Goal: Information Seeking & Learning: Check status

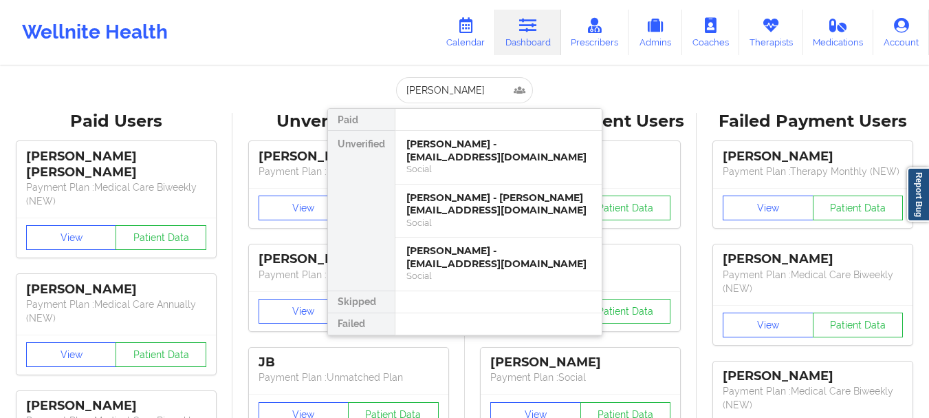
type input "[PERSON_NAME]"
click at [432, 87] on input "[PERSON_NAME]" at bounding box center [464, 90] width 136 height 26
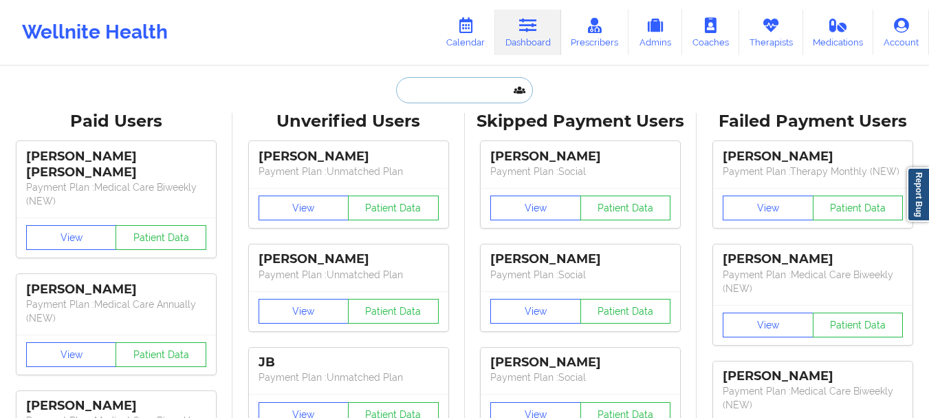
paste input "[EMAIL_ADDRESS][DOMAIN_NAME]"
type input "[EMAIL_ADDRESS][DOMAIN_NAME]"
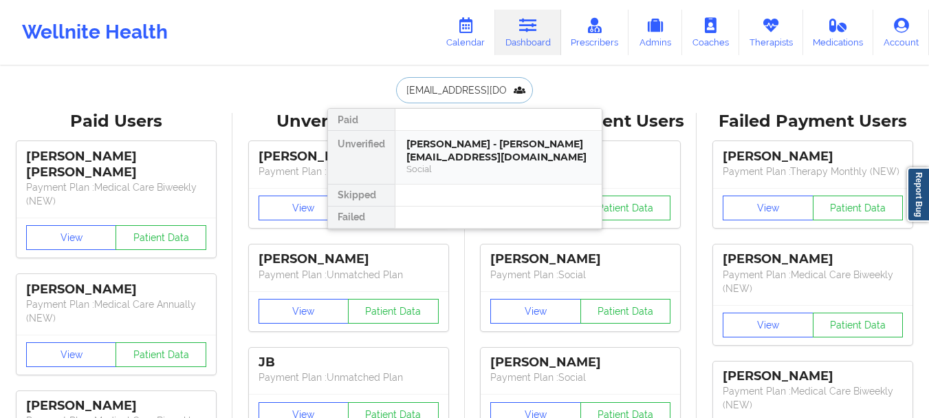
click at [438, 142] on div "[PERSON_NAME] - [PERSON_NAME][EMAIL_ADDRESS][DOMAIN_NAME]" at bounding box center [499, 150] width 184 height 25
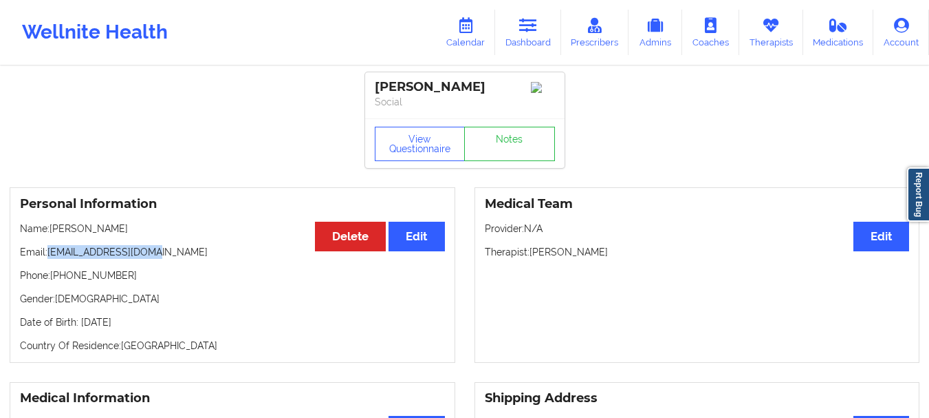
drag, startPoint x: 158, startPoint y: 255, endPoint x: 50, endPoint y: 261, distance: 108.2
click at [50, 259] on p "Email: [EMAIL_ADDRESS][DOMAIN_NAME]" at bounding box center [232, 252] width 425 height 14
copy p "[EMAIL_ADDRESS][DOMAIN_NAME]"
click at [511, 43] on link "Dashboard" at bounding box center [528, 32] width 66 height 45
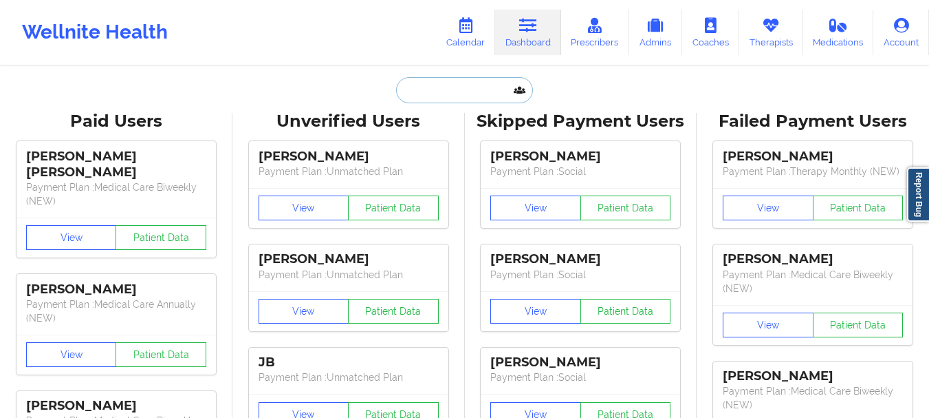
click at [474, 83] on input "text" at bounding box center [464, 90] width 136 height 26
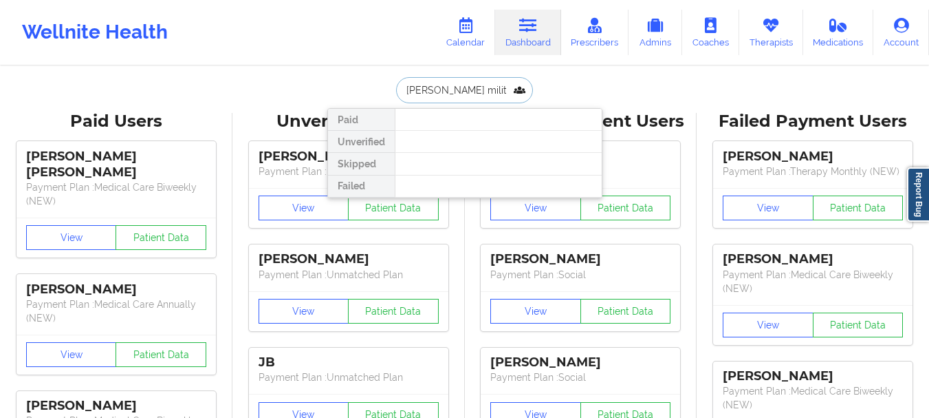
type input "[PERSON_NAME]"
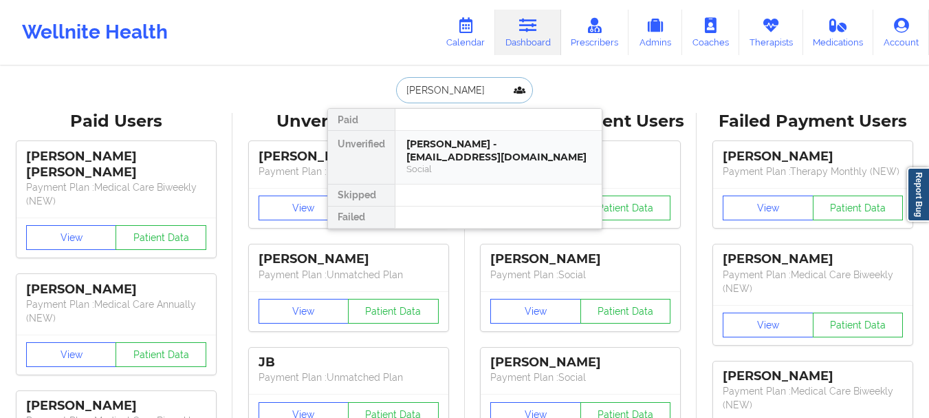
click at [471, 163] on div "[PERSON_NAME] - [EMAIL_ADDRESS][DOMAIN_NAME] Social" at bounding box center [499, 157] width 206 height 53
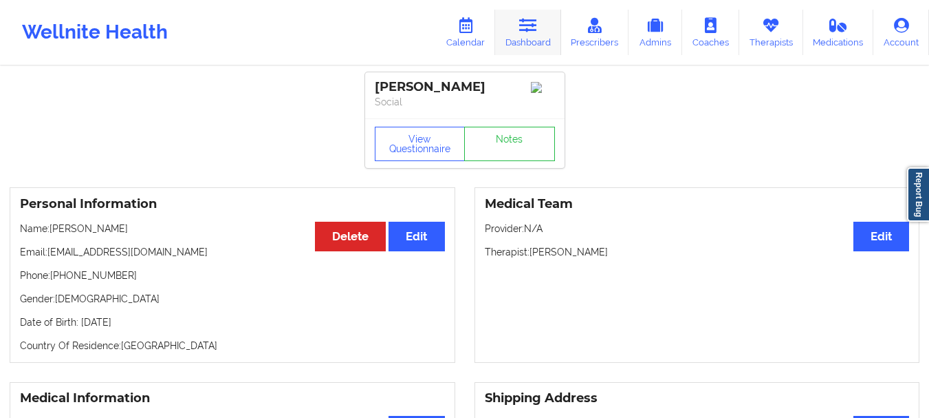
click at [519, 33] on link "Dashboard" at bounding box center [528, 32] width 66 height 45
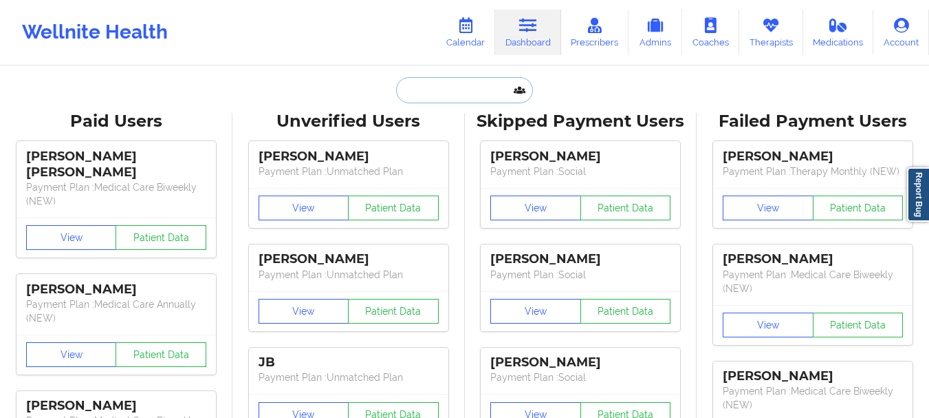
click at [429, 85] on input "text" at bounding box center [464, 90] width 136 height 26
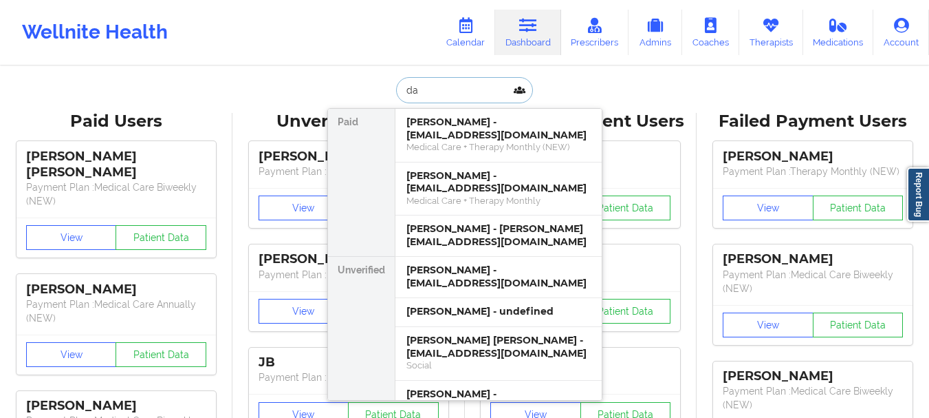
type input "d"
type input "[PERSON_NAME]"
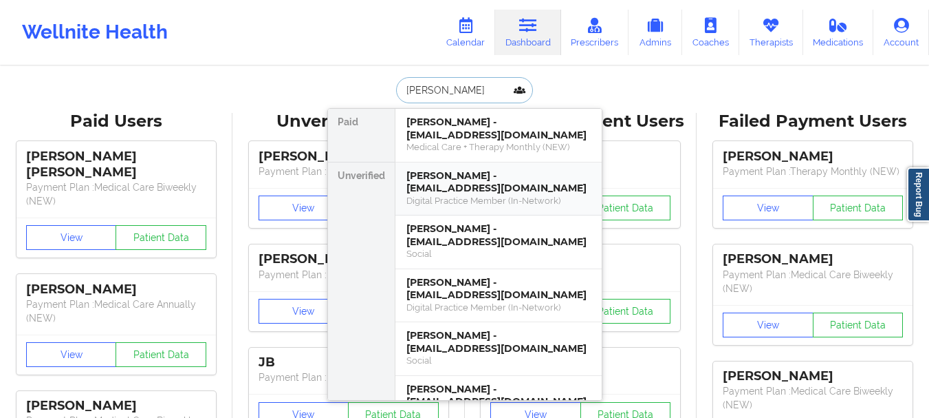
click at [461, 207] on div "[PERSON_NAME] - [EMAIL_ADDRESS][DOMAIN_NAME] Digital Practice Member (In-Networ…" at bounding box center [499, 189] width 206 height 54
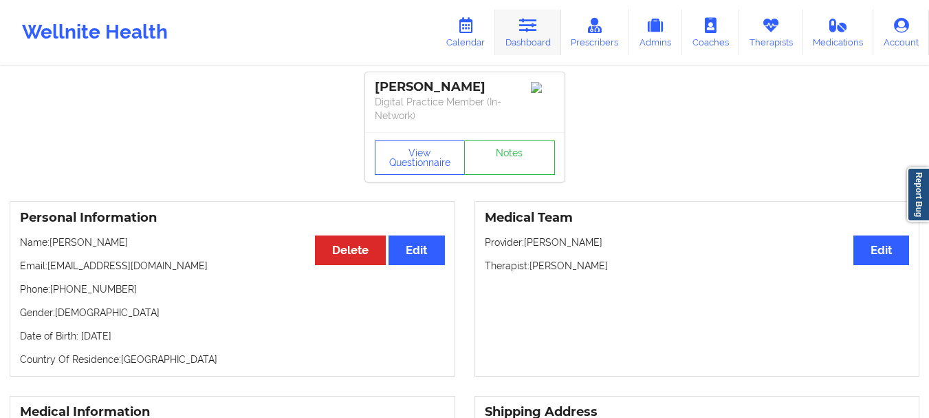
click at [519, 43] on link "Dashboard" at bounding box center [528, 32] width 66 height 45
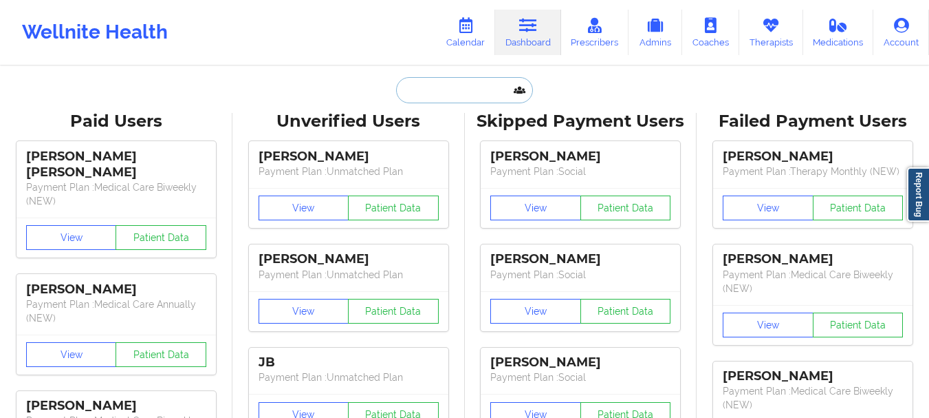
click at [465, 97] on input "text" at bounding box center [464, 90] width 136 height 26
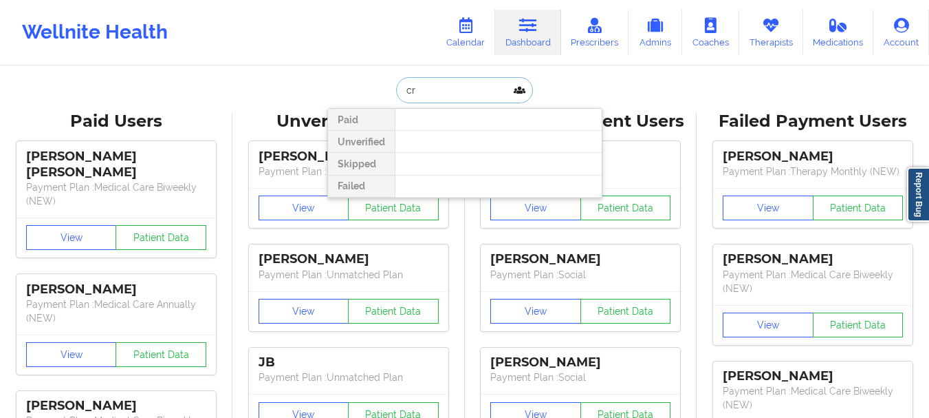
type input "c"
type input "[PERSON_NAME]"
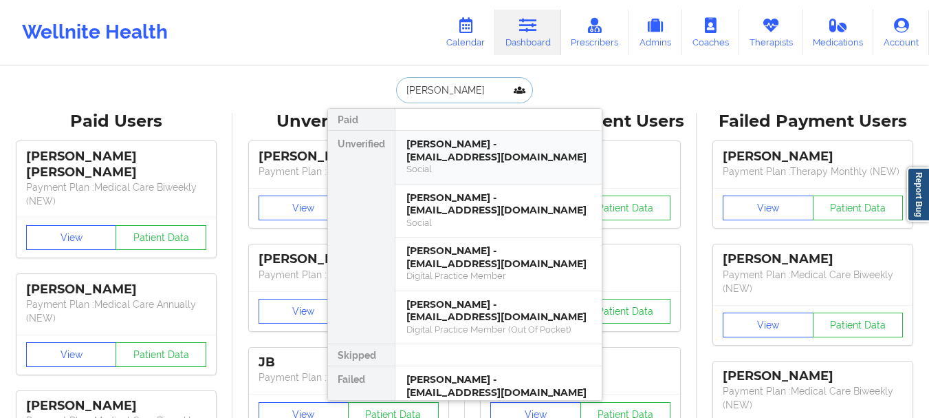
click at [455, 149] on div "[PERSON_NAME] - [EMAIL_ADDRESS][DOMAIN_NAME]" at bounding box center [499, 150] width 184 height 25
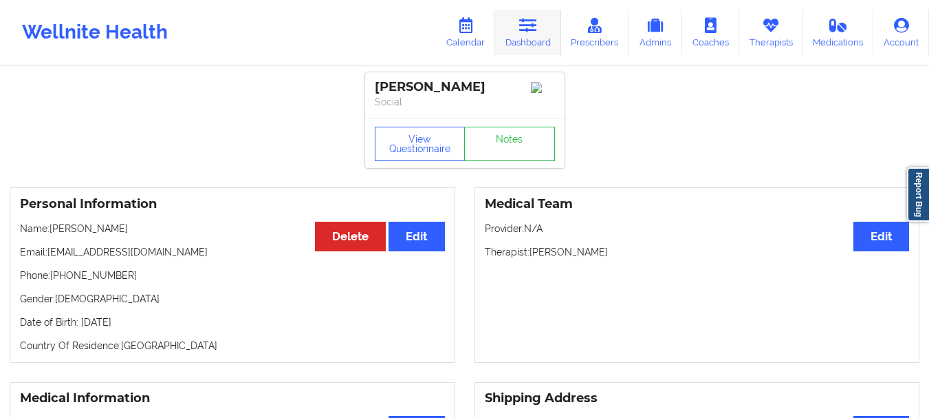
click at [554, 39] on link "Dashboard" at bounding box center [528, 32] width 66 height 45
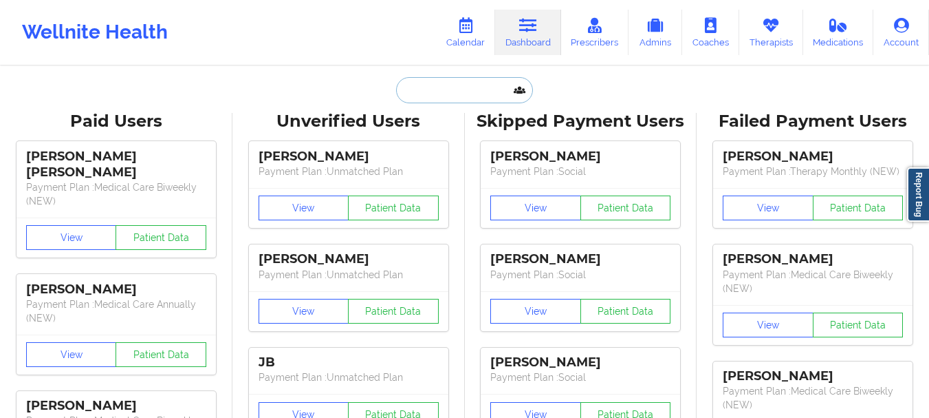
click at [456, 98] on input "text" at bounding box center [464, 90] width 136 height 26
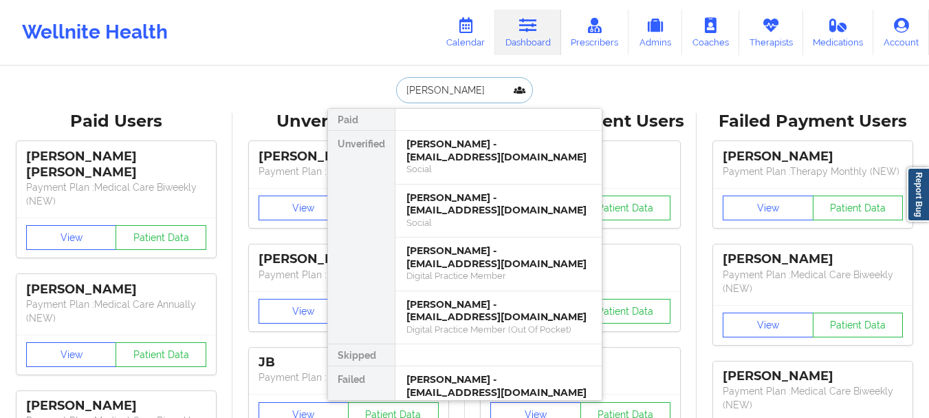
type input "[PERSON_NAME]"
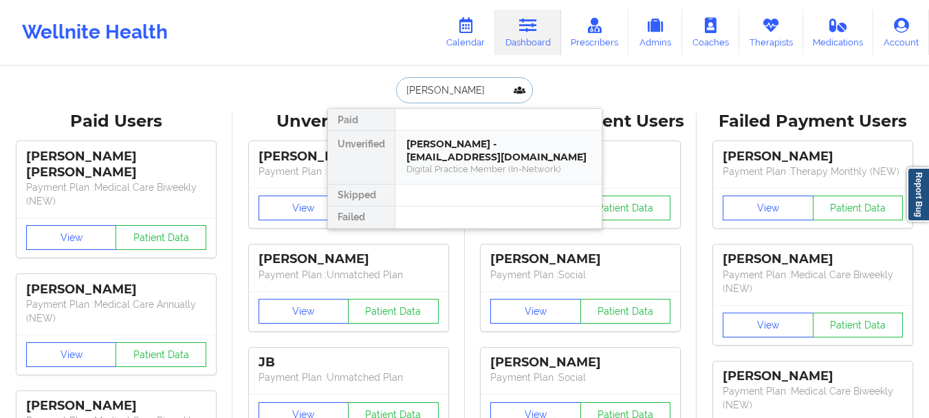
click at [473, 163] on div "Digital Practice Member (In-Network)" at bounding box center [499, 169] width 184 height 12
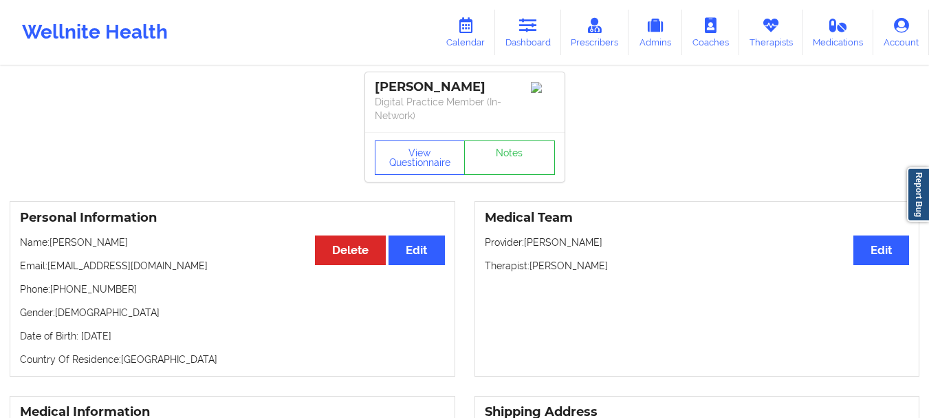
drag, startPoint x: 619, startPoint y: 266, endPoint x: 531, endPoint y: 268, distance: 88.1
click at [531, 268] on p "Therapist: [PERSON_NAME]" at bounding box center [697, 266] width 425 height 14
copy p "[PERSON_NAME]"
click at [567, 12] on link "Prescribers" at bounding box center [595, 32] width 68 height 45
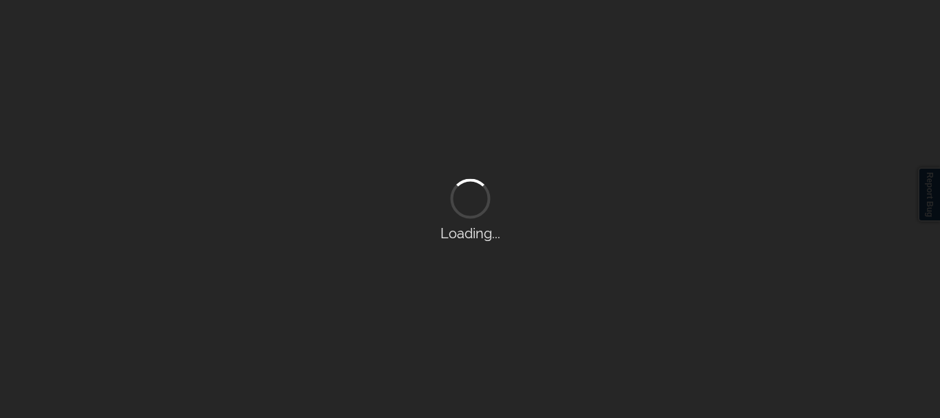
click at [532, 23] on div "Loading..." at bounding box center [470, 209] width 940 height 418
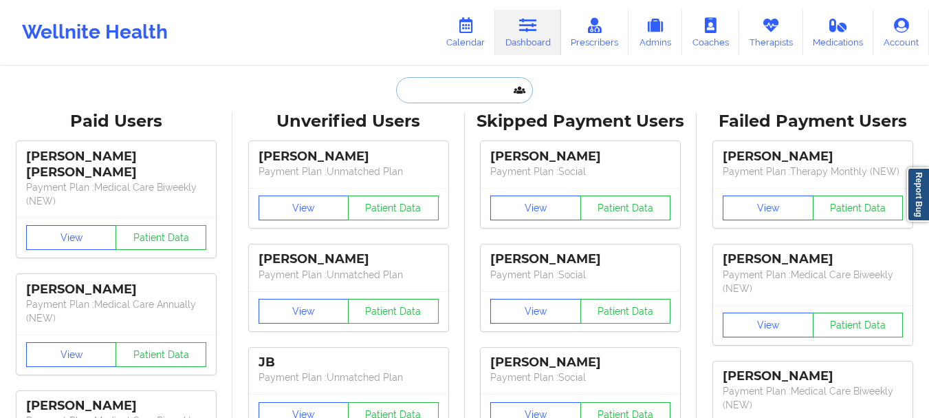
click at [448, 88] on input "text" at bounding box center [464, 90] width 136 height 26
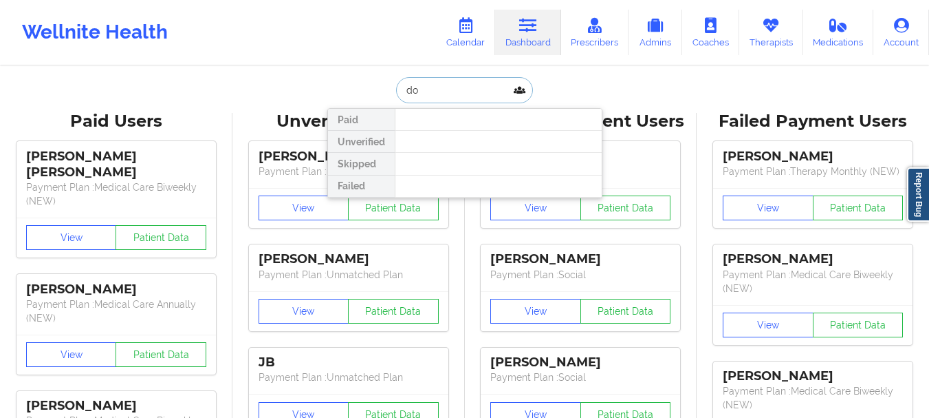
type input "d"
type input "[PERSON_NAME]"
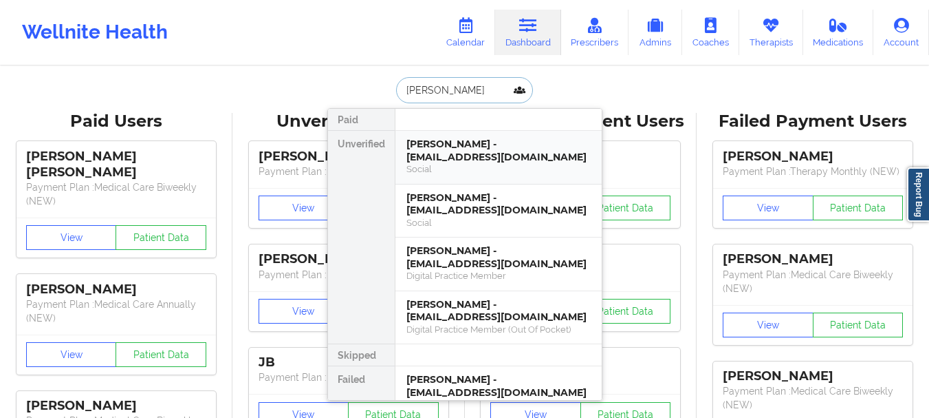
click at [463, 144] on div "[PERSON_NAME] - [EMAIL_ADDRESS][DOMAIN_NAME]" at bounding box center [499, 150] width 184 height 25
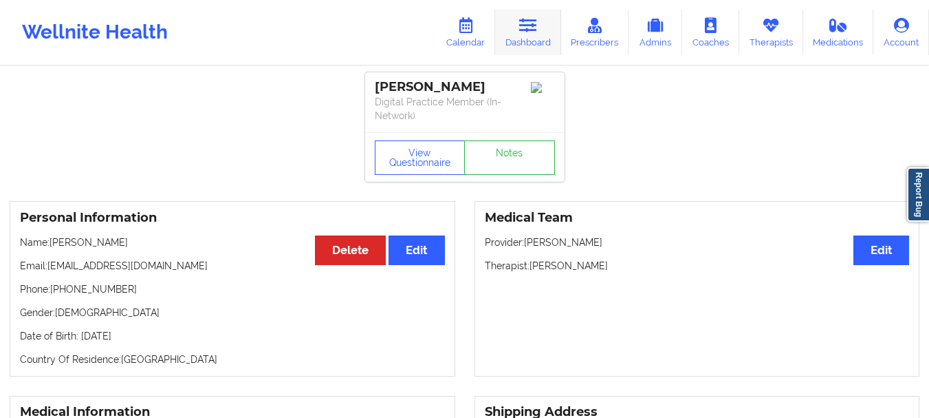
click at [510, 45] on link "Dashboard" at bounding box center [528, 32] width 66 height 45
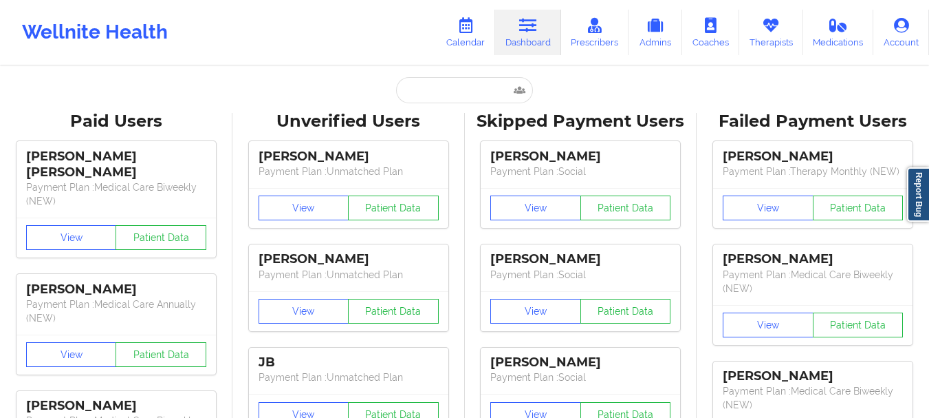
click at [472, 83] on input "text" at bounding box center [464, 90] width 136 height 26
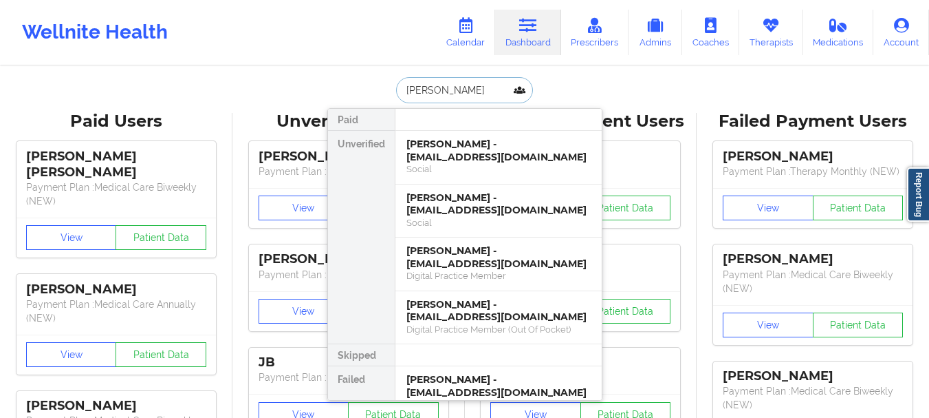
type input "[PERSON_NAME]"
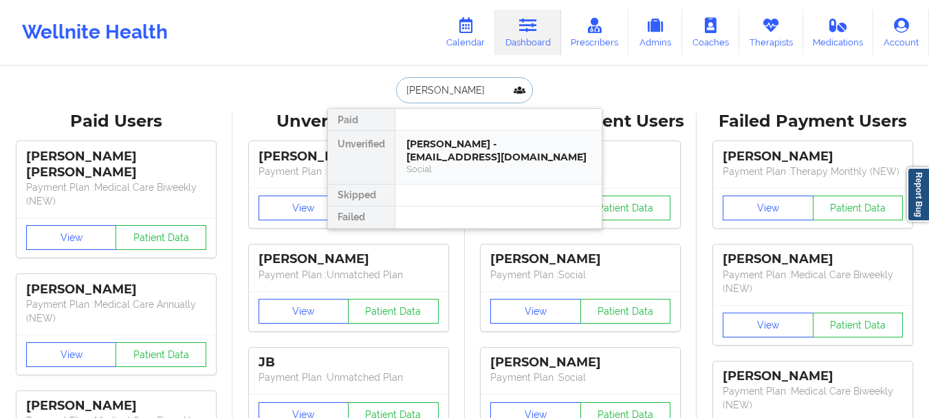
click at [464, 142] on div "[PERSON_NAME] - [EMAIL_ADDRESS][DOMAIN_NAME]" at bounding box center [499, 150] width 184 height 25
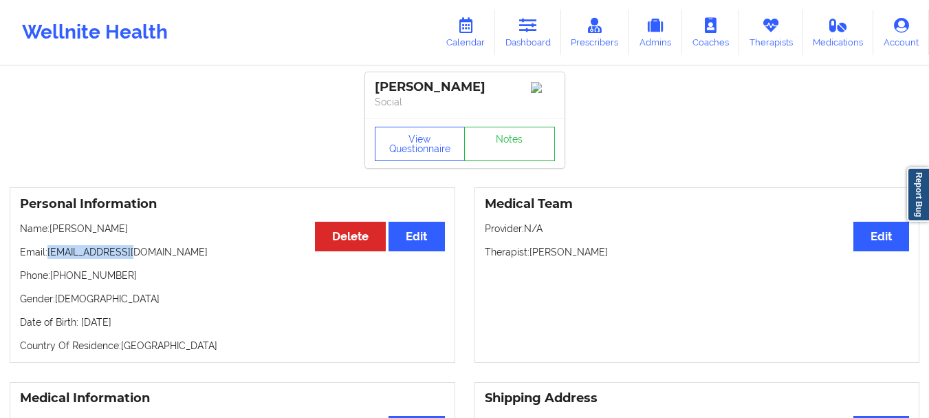
drag, startPoint x: 144, startPoint y: 257, endPoint x: 49, endPoint y: 257, distance: 95.6
click at [49, 257] on p "Email: [EMAIL_ADDRESS][DOMAIN_NAME]" at bounding box center [232, 252] width 425 height 14
copy p "[EMAIL_ADDRESS][DOMAIN_NAME]"
drag, startPoint x: 121, startPoint y: 282, endPoint x: 63, endPoint y: 282, distance: 57.8
click at [63, 282] on p "Phone: [PHONE_NUMBER]" at bounding box center [232, 275] width 425 height 14
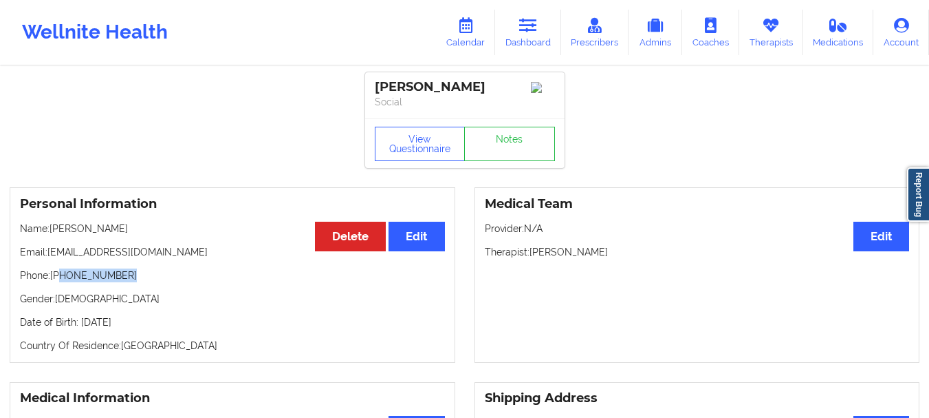
copy p "[PHONE_NUMBER]"
click at [535, 32] on icon at bounding box center [528, 25] width 18 height 15
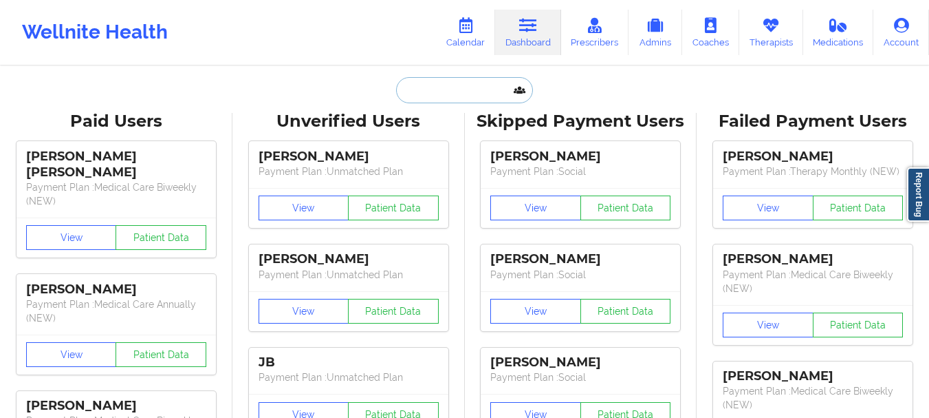
click at [415, 83] on input "text" at bounding box center [464, 90] width 136 height 26
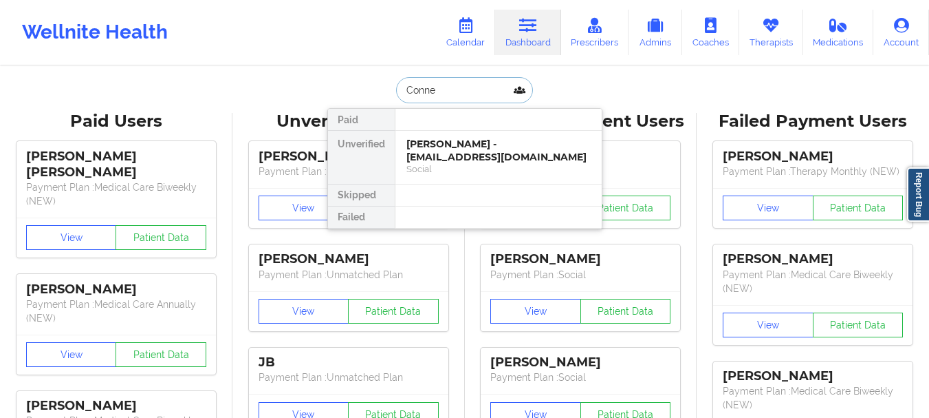
type input "[PERSON_NAME]"
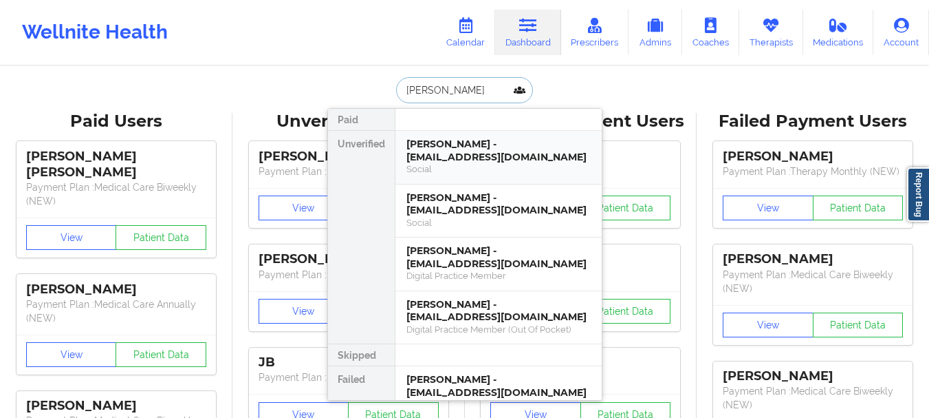
click at [434, 172] on div "Social" at bounding box center [499, 169] width 184 height 12
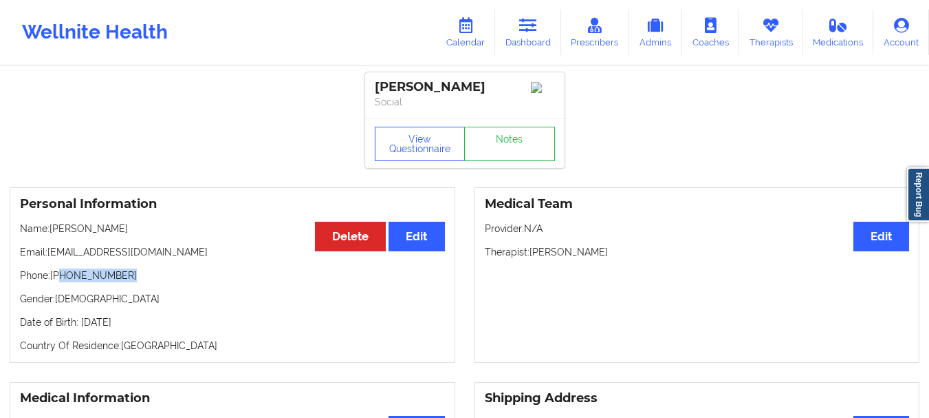
drag, startPoint x: 125, startPoint y: 280, endPoint x: 61, endPoint y: 284, distance: 64.1
click at [61, 282] on p "Phone: [PHONE_NUMBER]" at bounding box center [232, 275] width 425 height 14
copy p "[PHONE_NUMBER]"
drag, startPoint x: 149, startPoint y: 254, endPoint x: 50, endPoint y: 262, distance: 99.4
click at [50, 259] on p "Email: [EMAIL_ADDRESS][DOMAIN_NAME]" at bounding box center [232, 252] width 425 height 14
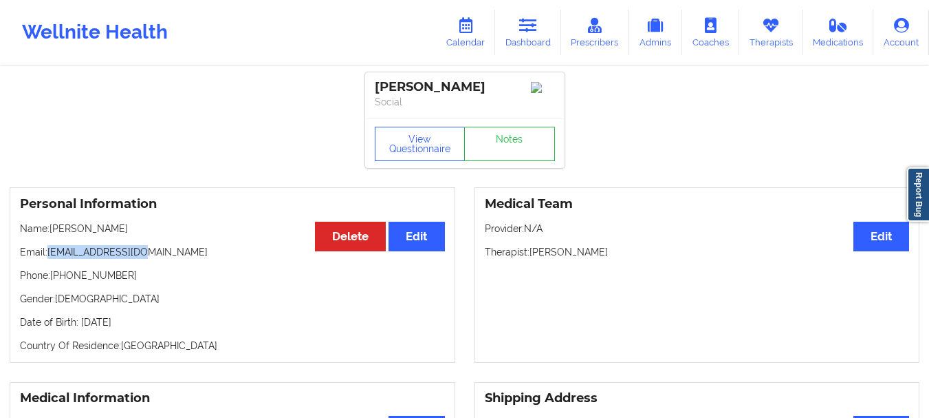
copy p "[EMAIL_ADDRESS][DOMAIN_NAME]"
click at [535, 47] on link "Dashboard" at bounding box center [528, 32] width 66 height 45
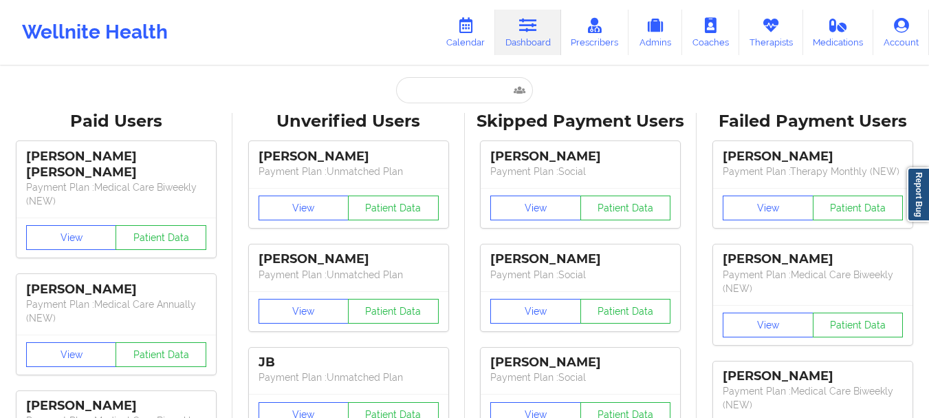
click at [451, 90] on input "text" at bounding box center [464, 90] width 136 height 26
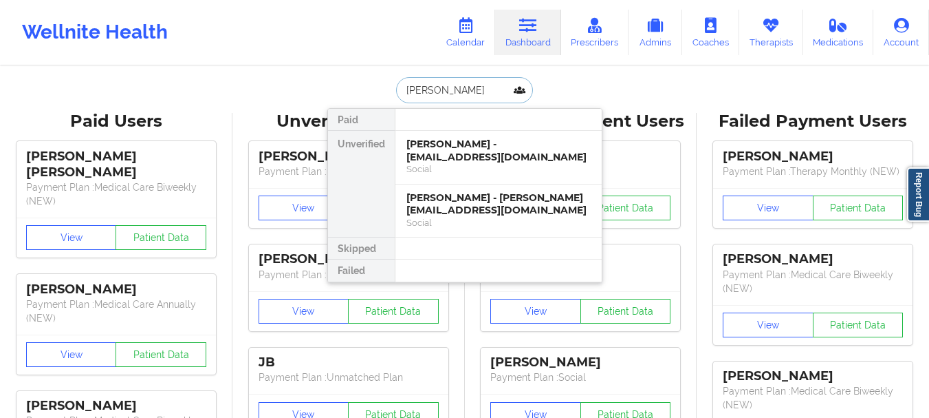
type input "[PERSON_NAME]"
click at [469, 204] on div "[PERSON_NAME] - [PERSON_NAME][EMAIL_ADDRESS][DOMAIN_NAME]" at bounding box center [499, 203] width 184 height 25
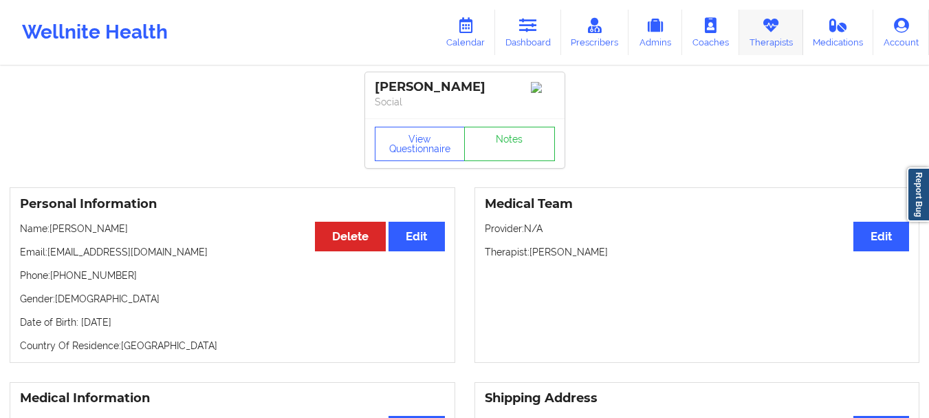
click at [773, 19] on icon at bounding box center [771, 25] width 18 height 15
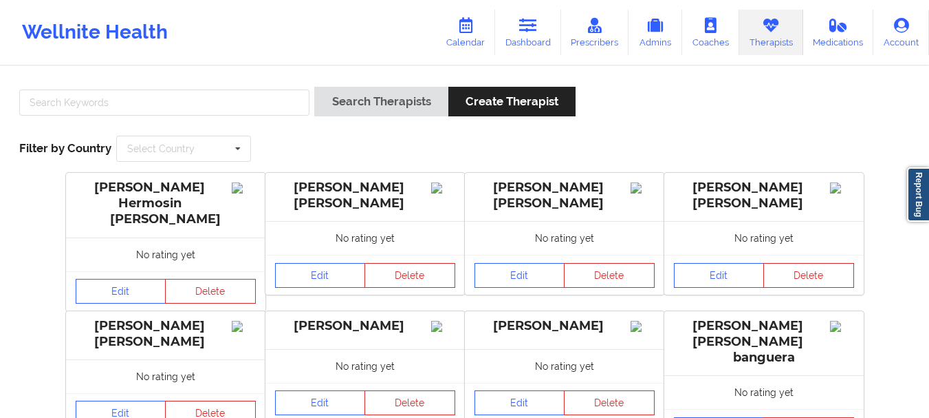
click at [215, 86] on div "Search Therapists Create Therapist Filter by Country Select Country [GEOGRAPHIC…" at bounding box center [465, 124] width 910 height 94
click at [196, 94] on input "text" at bounding box center [164, 102] width 290 height 26
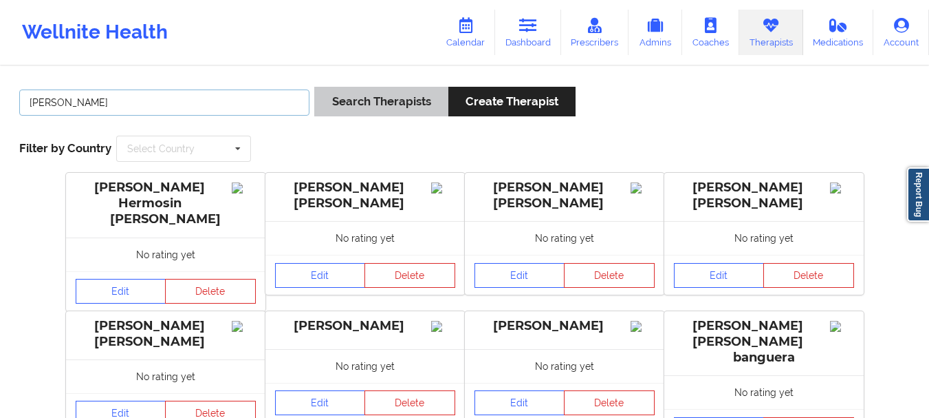
type input "[PERSON_NAME]"
click at [428, 103] on button "Search Therapists" at bounding box center [380, 102] width 133 height 30
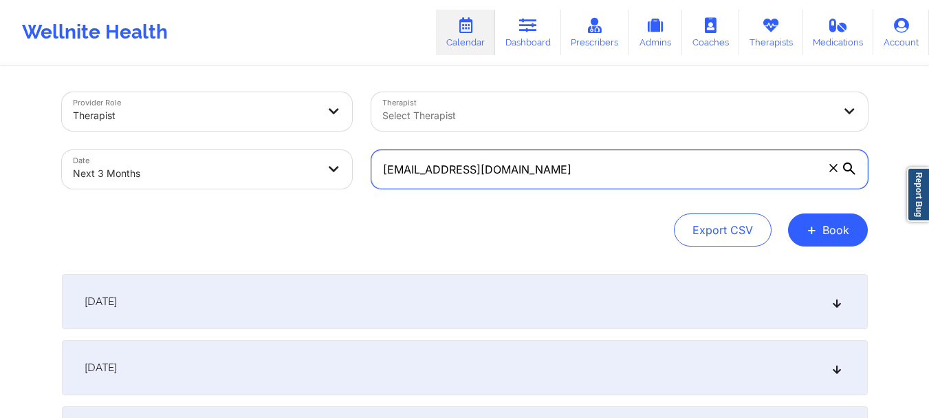
click at [490, 169] on input "ivrt92@gmail.com" at bounding box center [619, 169] width 497 height 39
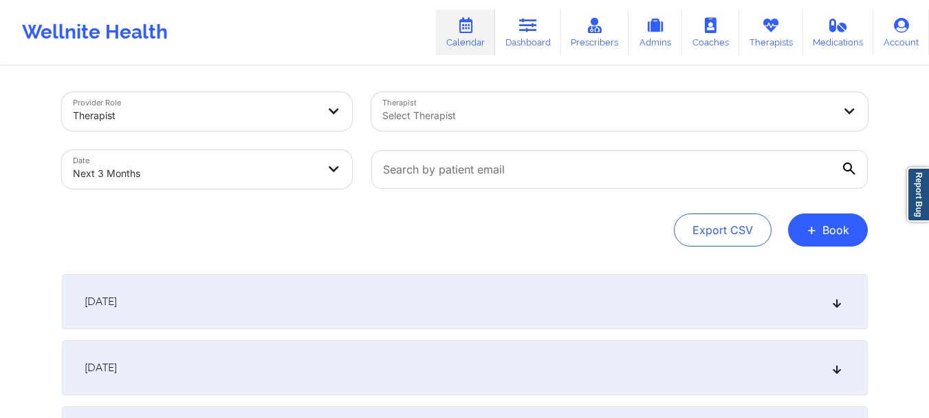
select select "2025-10"
select select "2025-11"
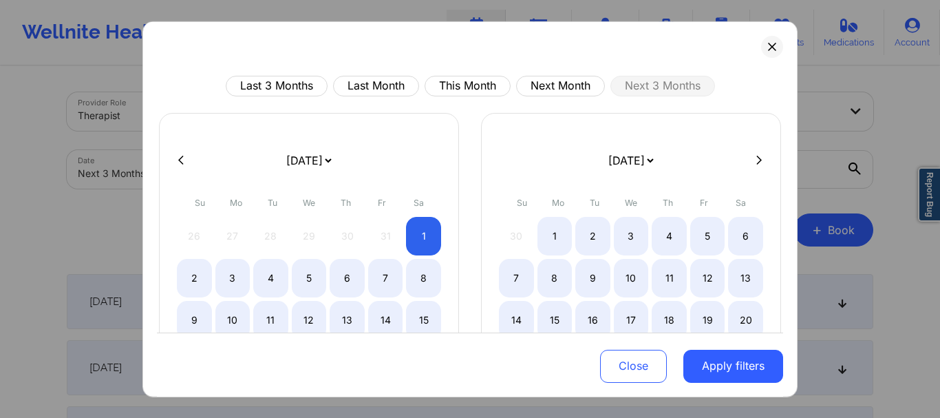
click at [234, 187] on div "January 2019 February 2019 March 2019 April 2019 May 2019 June 2019 July 2019 A…" at bounding box center [309, 302] width 300 height 380
click at [430, 87] on button "This Month" at bounding box center [467, 85] width 86 height 21
select select "2025-9"
select select "2025-10"
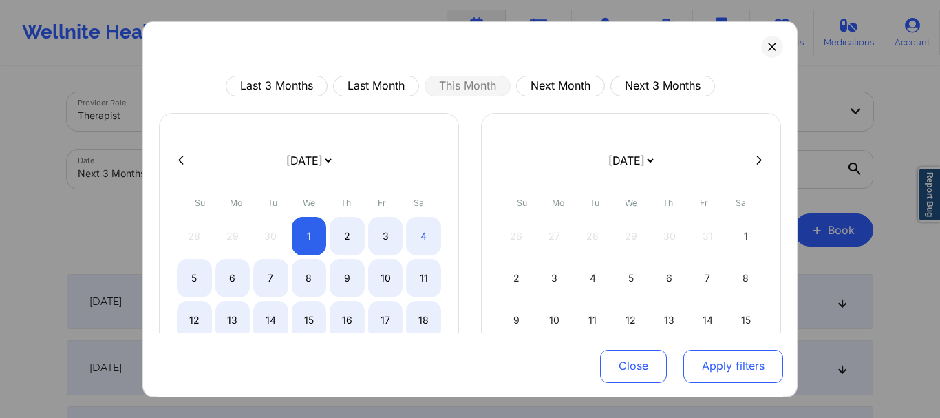
click at [728, 369] on button "Apply filters" at bounding box center [733, 365] width 100 height 33
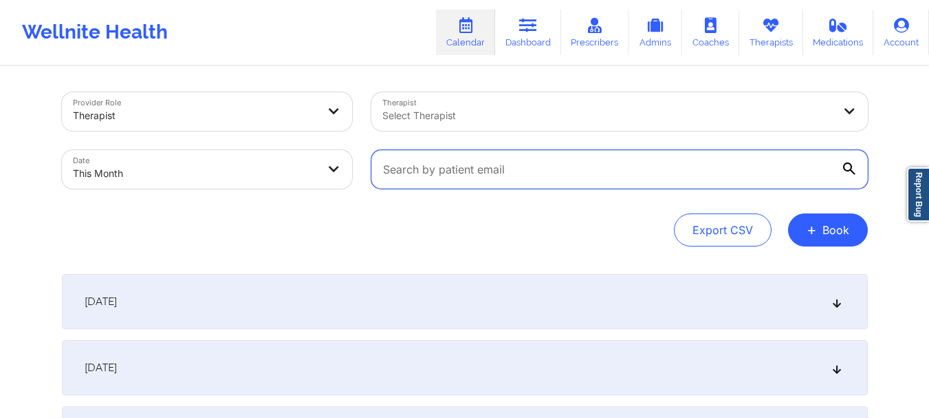
click at [434, 173] on input "text" at bounding box center [619, 169] width 497 height 39
paste input "[EMAIL_ADDRESS][DOMAIN_NAME]"
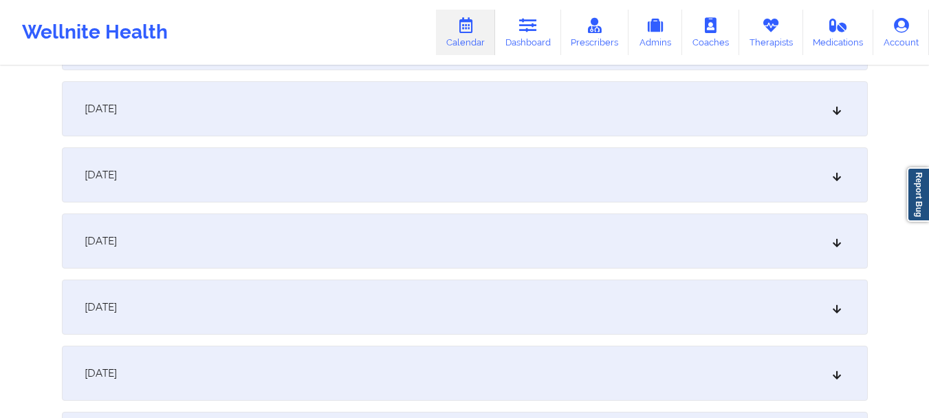
scroll to position [271, 0]
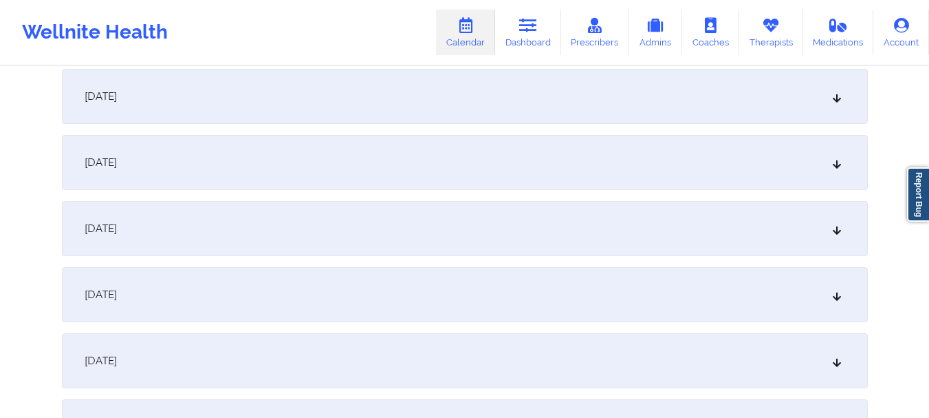
type input "[EMAIL_ADDRESS][DOMAIN_NAME]"
click at [837, 231] on icon at bounding box center [837, 229] width 12 height 10
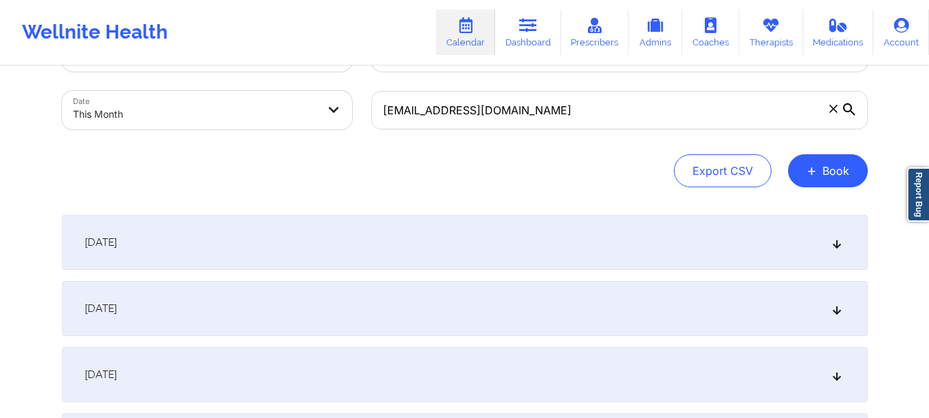
click at [535, 125] on input "[EMAIL_ADDRESS][DOMAIN_NAME]" at bounding box center [619, 110] width 497 height 39
type input "[EMAIL_ADDRESS][DOMAIN_NAME]"
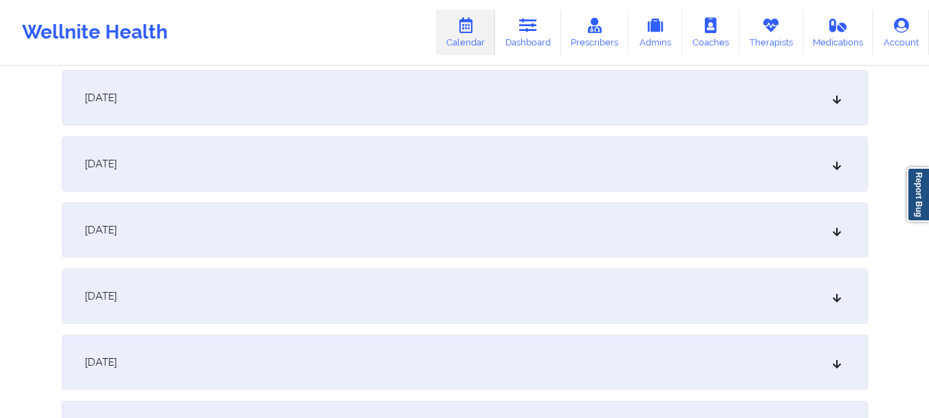
scroll to position [538, 0]
click at [704, 310] on div "October 9, 2025" at bounding box center [465, 291] width 806 height 55
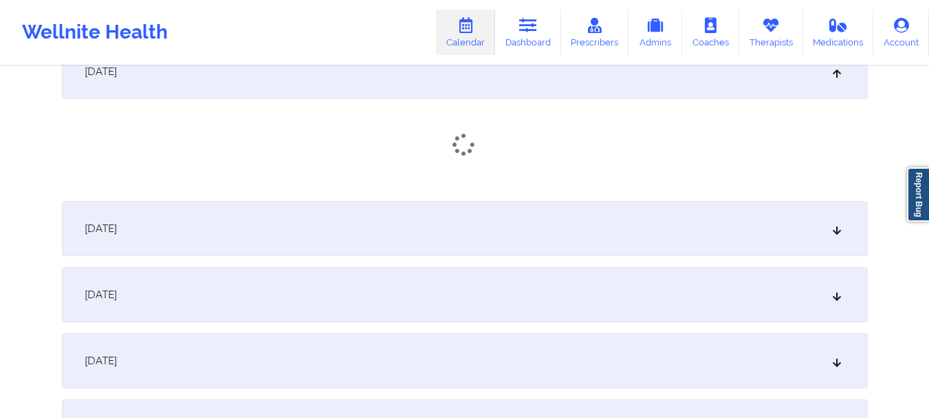
scroll to position [736, 0]
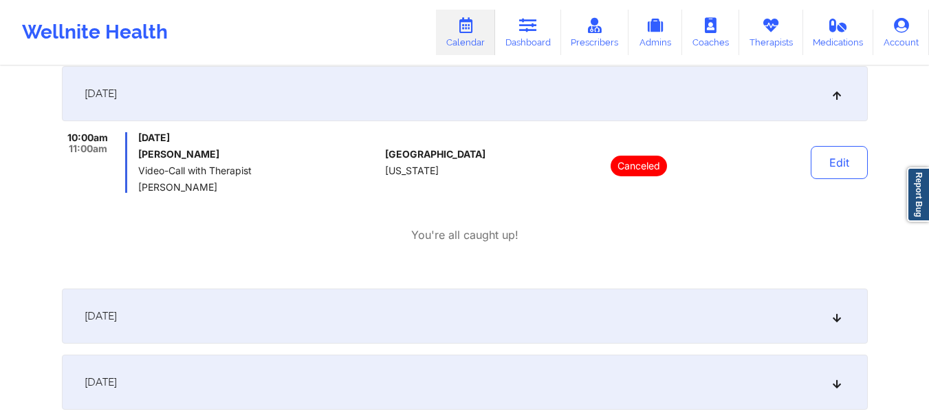
click at [773, 101] on div "October 9, 2025" at bounding box center [465, 93] width 806 height 55
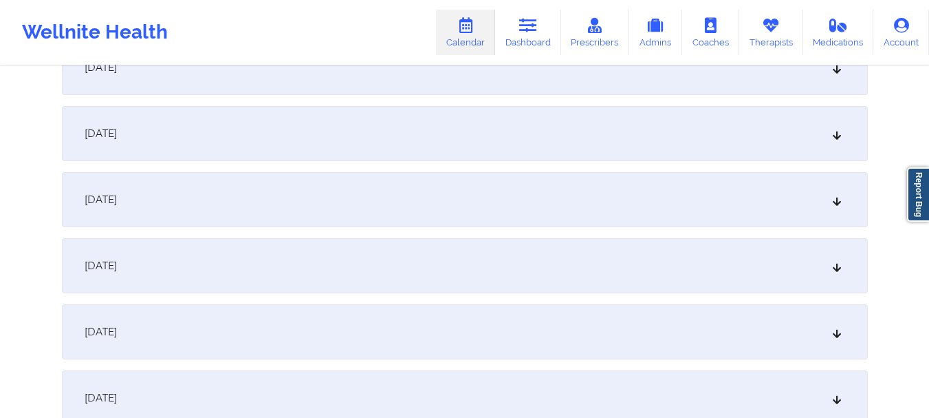
scroll to position [1101, 0]
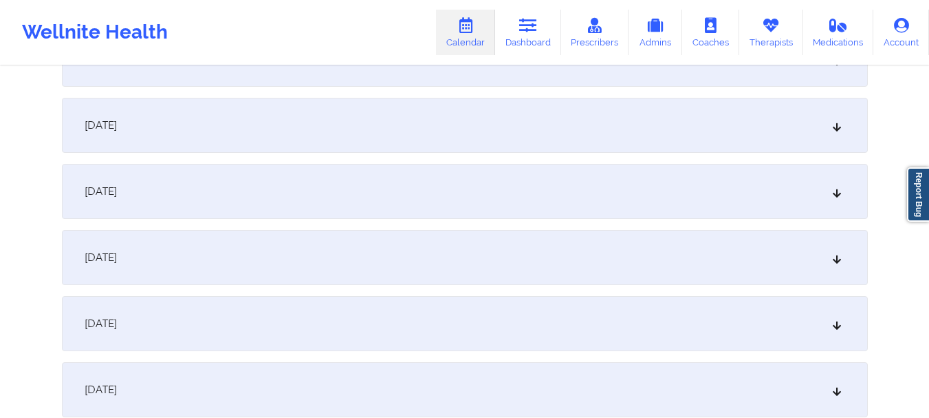
drag, startPoint x: 858, startPoint y: 197, endPoint x: 851, endPoint y: 198, distance: 6.9
click at [851, 198] on div "October 16, 2025" at bounding box center [465, 191] width 806 height 55
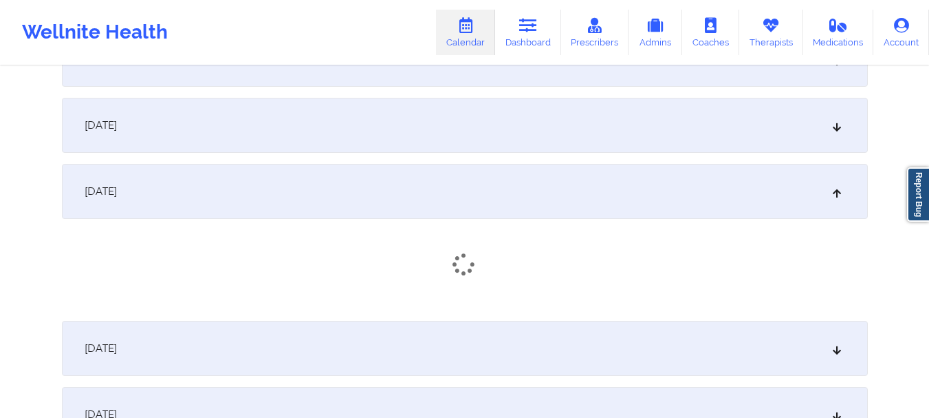
click at [851, 198] on div "October 16, 2025" at bounding box center [465, 191] width 806 height 55
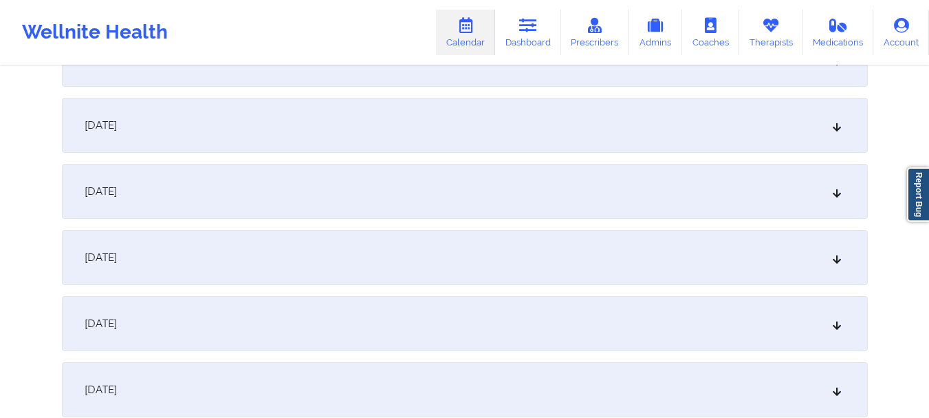
click at [851, 198] on div "October 16, 2025" at bounding box center [465, 191] width 806 height 55
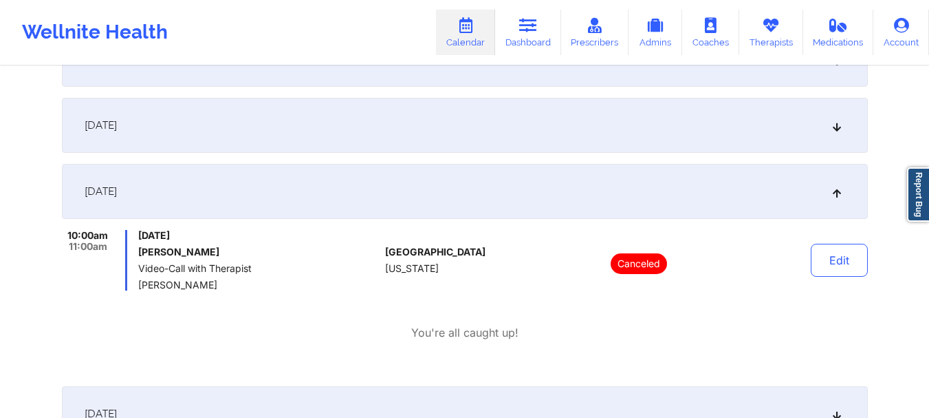
click at [851, 198] on div "October 16, 2025" at bounding box center [465, 191] width 806 height 55
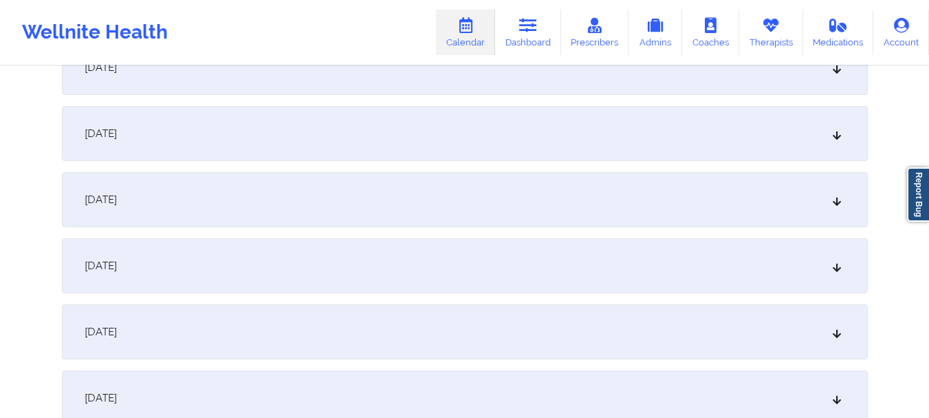
scroll to position [1486, 0]
click at [841, 279] on div "October 23, 2025" at bounding box center [465, 268] width 806 height 55
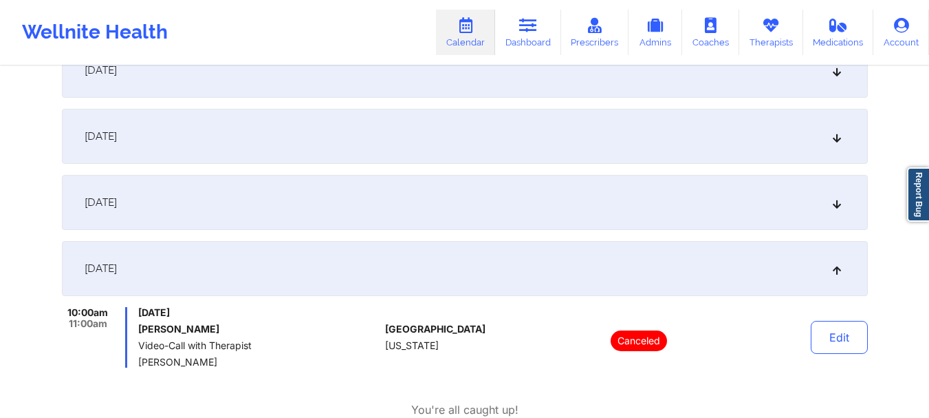
click at [649, 277] on div "October 23, 2025" at bounding box center [465, 268] width 806 height 55
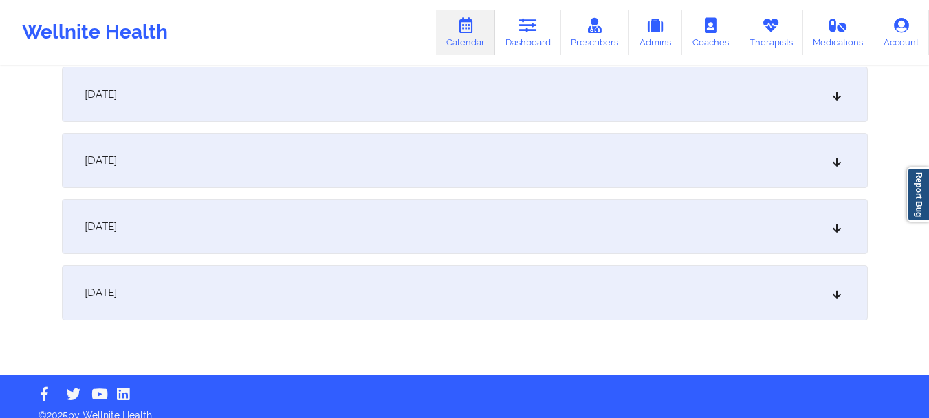
scroll to position [1994, 0]
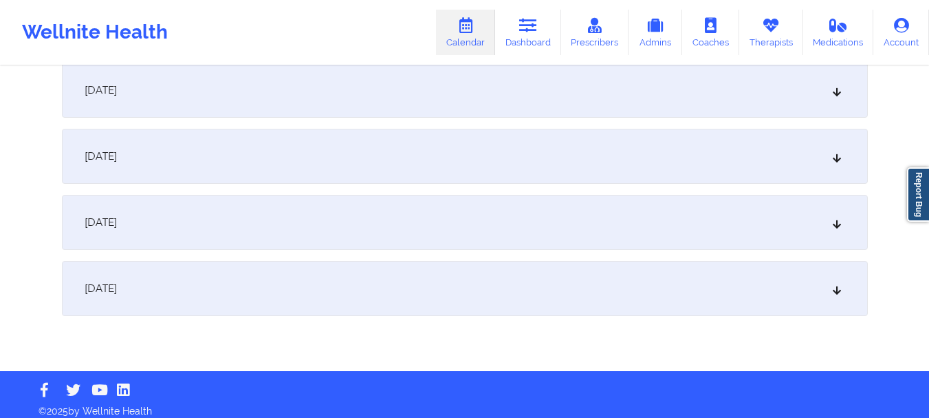
click at [724, 237] on div "October 30, 2025" at bounding box center [465, 222] width 806 height 55
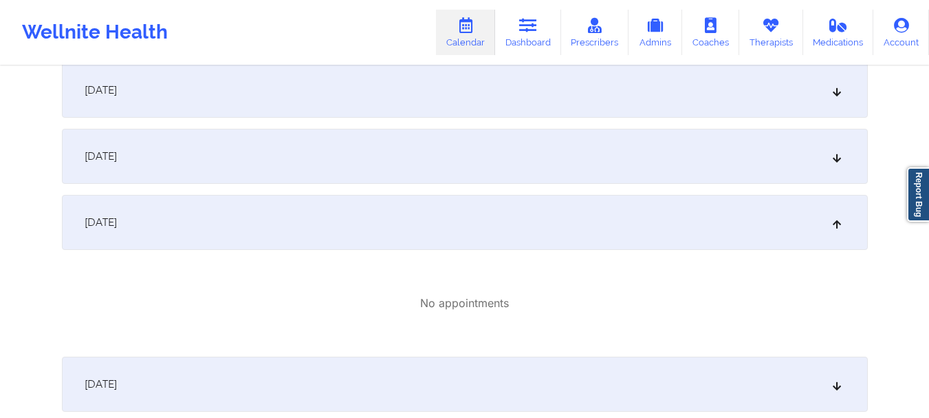
click at [427, 211] on div "October 30, 2025" at bounding box center [465, 222] width 806 height 55
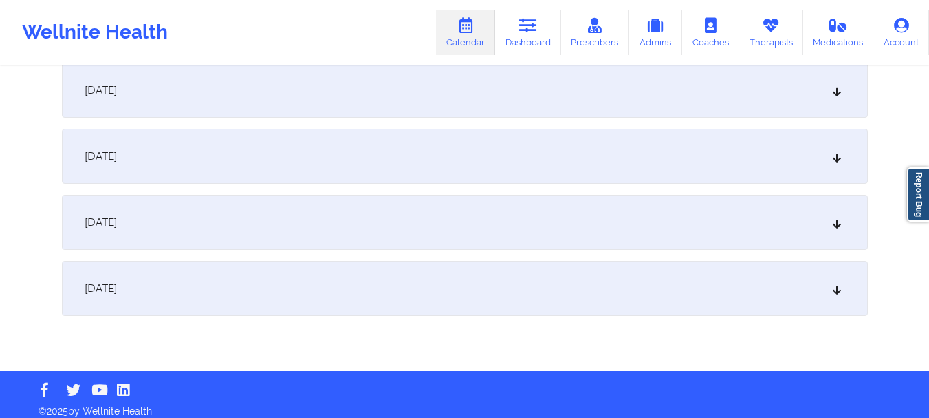
click at [459, 176] on div "October 29, 2025" at bounding box center [465, 156] width 806 height 55
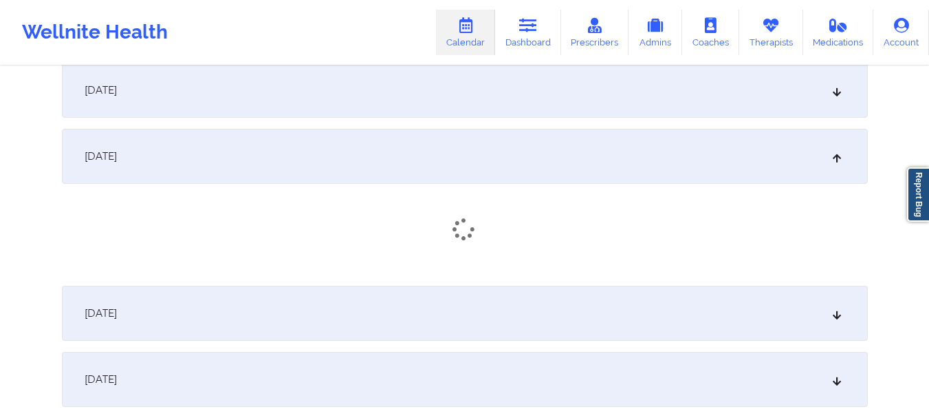
click at [500, 294] on div "October 30, 2025" at bounding box center [465, 312] width 806 height 55
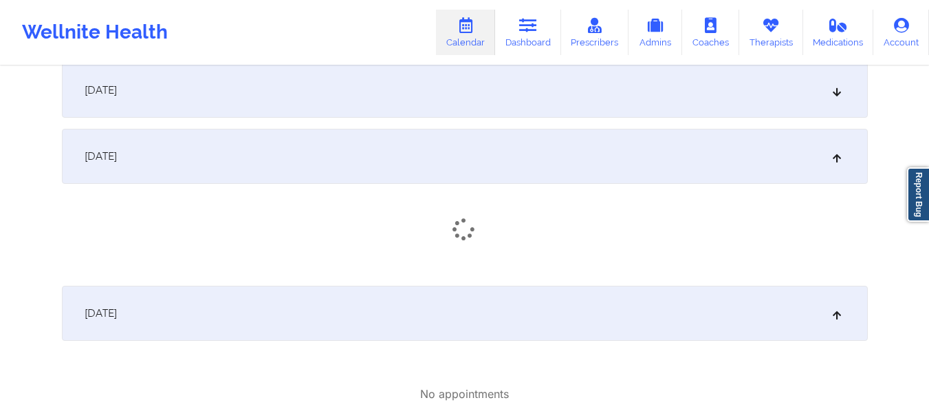
click at [582, 158] on div "October 29, 2025" at bounding box center [465, 156] width 806 height 55
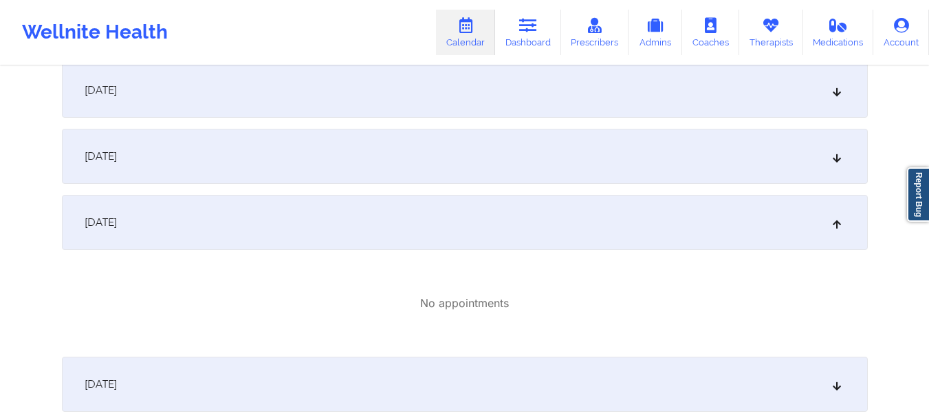
click at [523, 216] on div "October 30, 2025" at bounding box center [465, 222] width 806 height 55
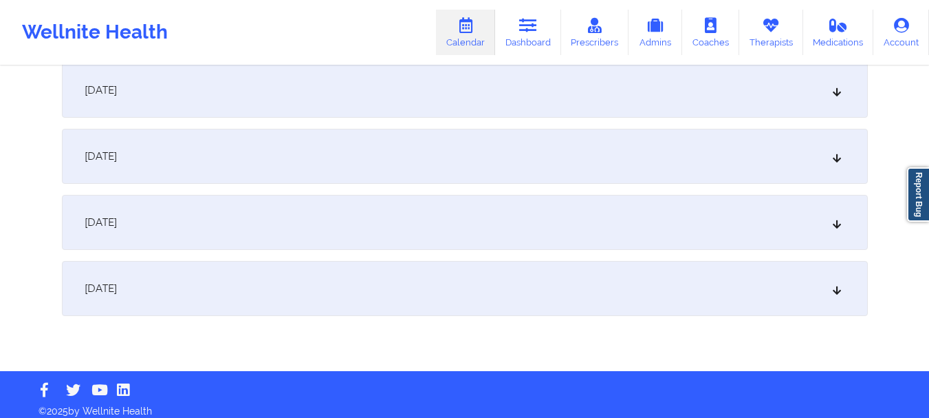
click at [523, 216] on div "October 30, 2025" at bounding box center [465, 222] width 806 height 55
click at [532, 195] on div "October 30, 2025" at bounding box center [465, 222] width 806 height 55
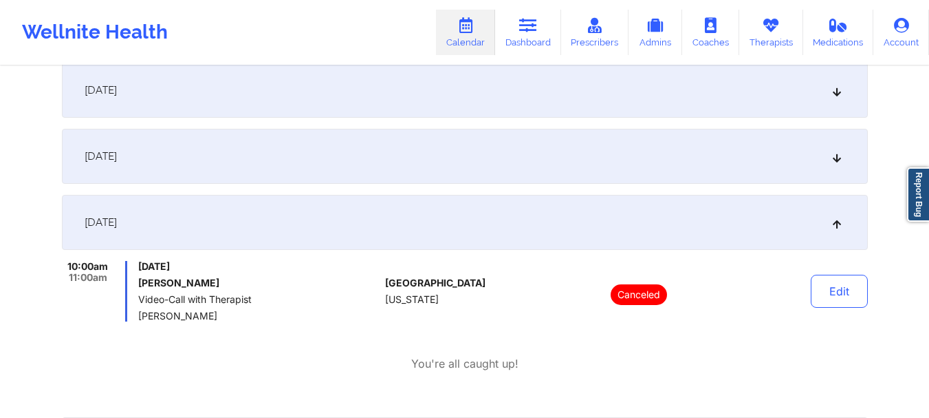
click at [767, 215] on div "October 30, 2025" at bounding box center [465, 222] width 806 height 55
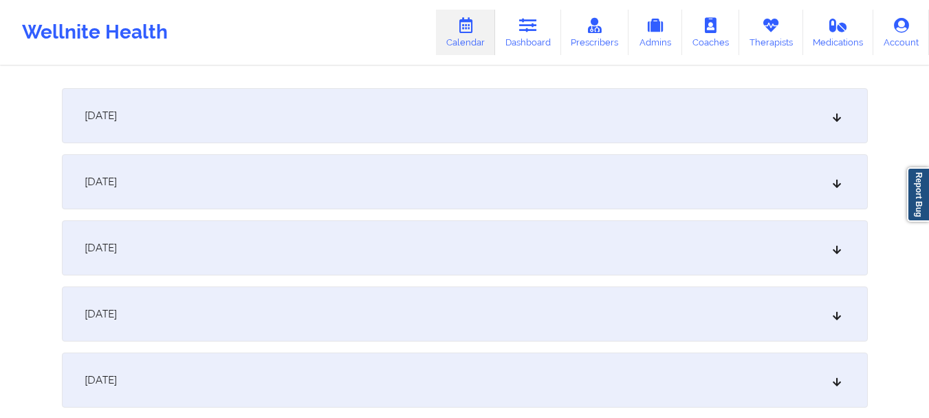
scroll to position [0, 0]
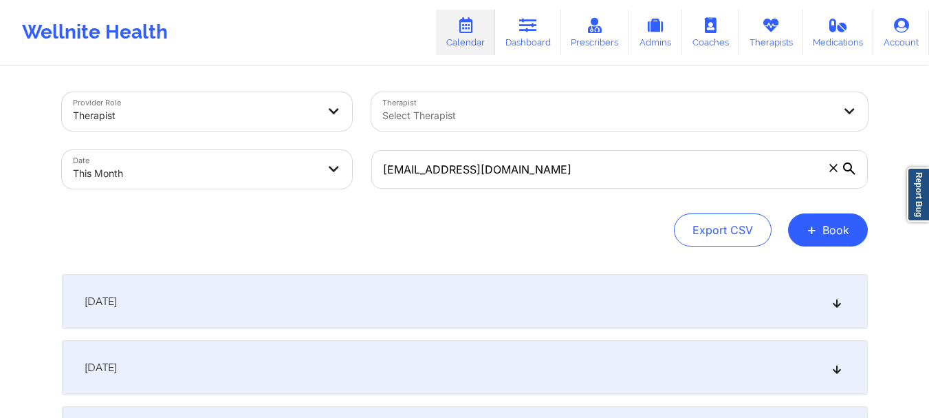
click at [224, 188] on body "Wellnite Health Calendar Dashboard Prescribers Admins Coaches Therapists Medica…" at bounding box center [464, 209] width 929 height 418
select select "2025-9"
select select "2025-10"
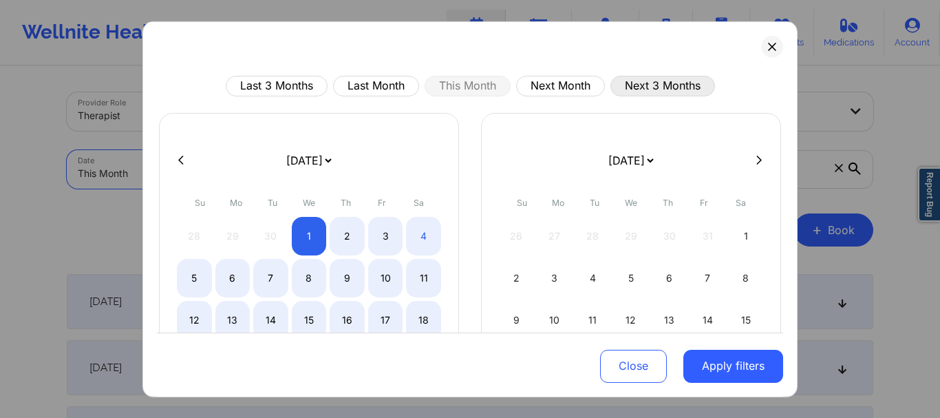
click at [665, 91] on button "Next 3 Months" at bounding box center [662, 85] width 105 height 21
select select "2025-10"
select select "2025-11"
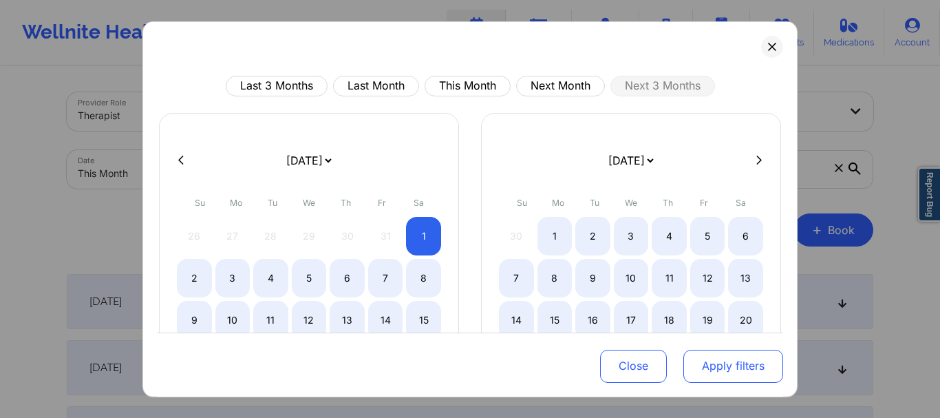
click at [721, 369] on button "Apply filters" at bounding box center [733, 365] width 100 height 33
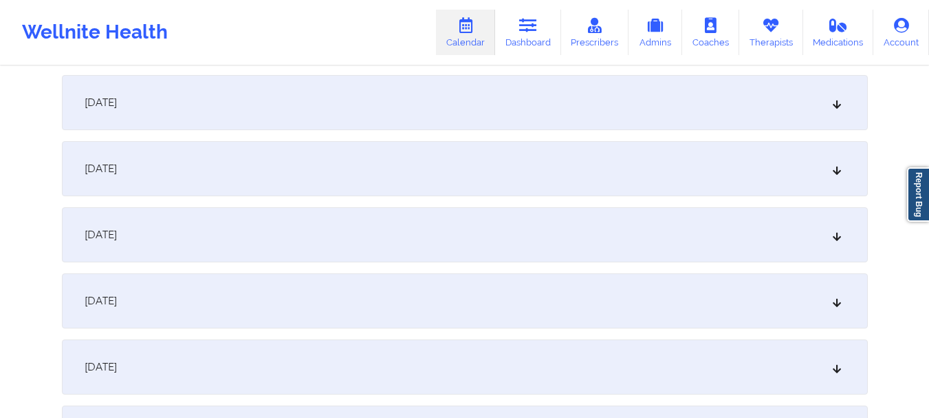
scroll to position [486, 0]
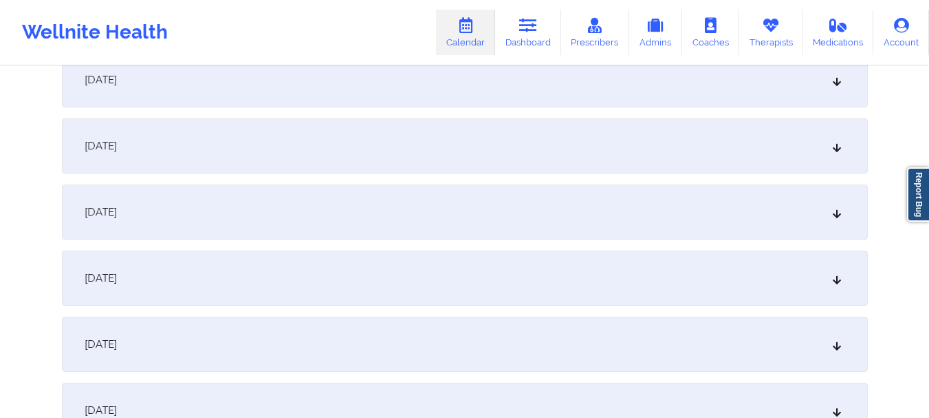
click at [796, 147] on div "November 6, 2025" at bounding box center [465, 145] width 806 height 55
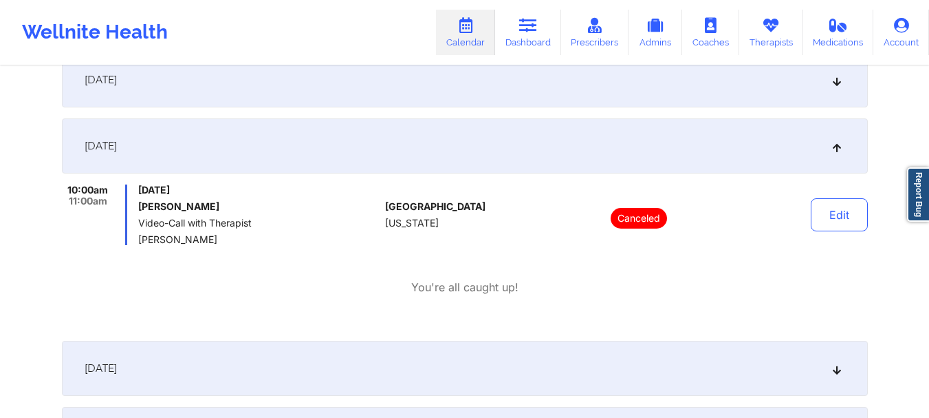
click at [852, 136] on div "November 6, 2025" at bounding box center [465, 145] width 806 height 55
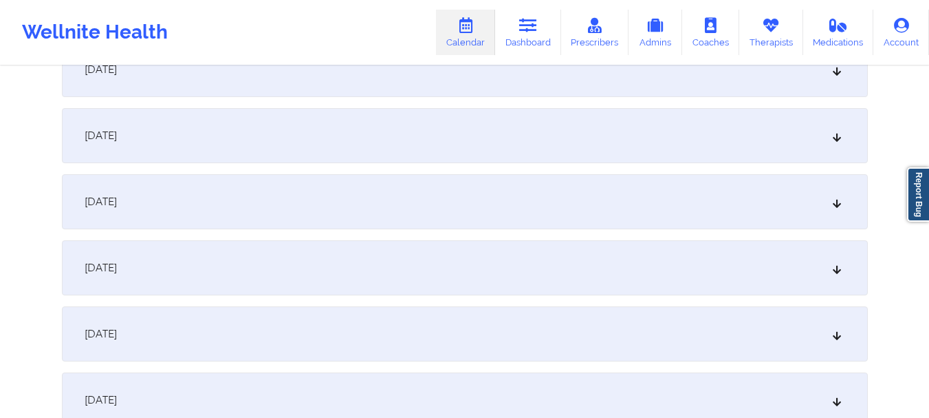
scroll to position [915, 0]
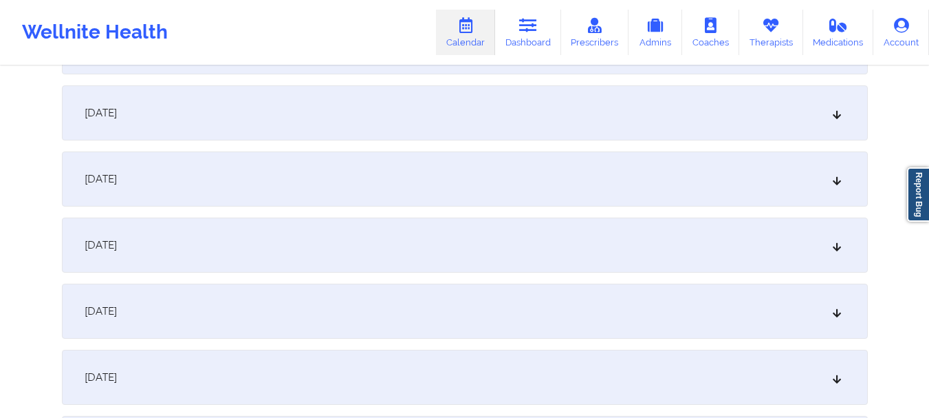
click at [830, 165] on div "November 13, 2025" at bounding box center [465, 178] width 806 height 55
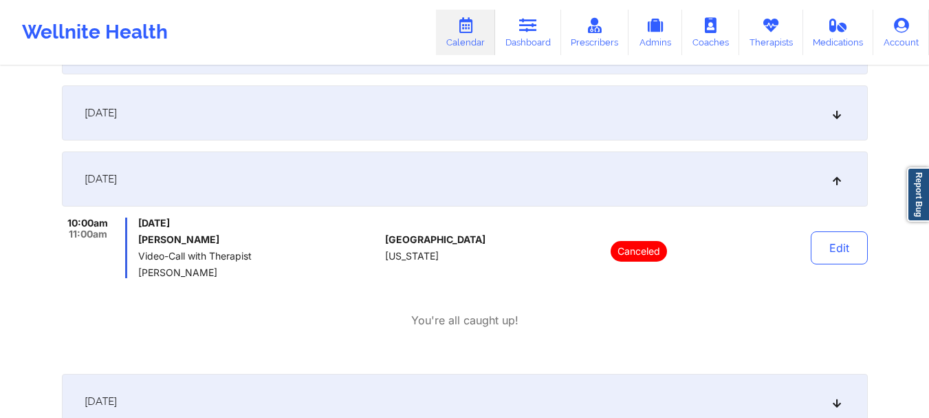
click at [830, 165] on div "November 13, 2025" at bounding box center [465, 178] width 806 height 55
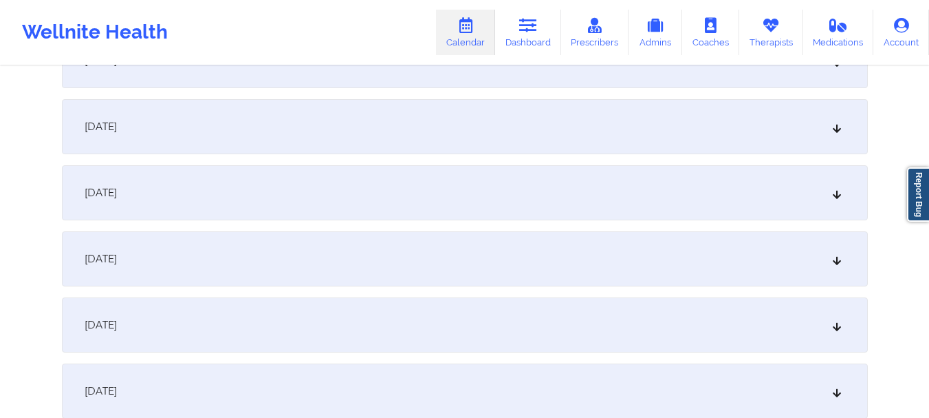
scroll to position [1299, 0]
click at [739, 261] on div "November 20, 2025" at bounding box center [465, 257] width 806 height 55
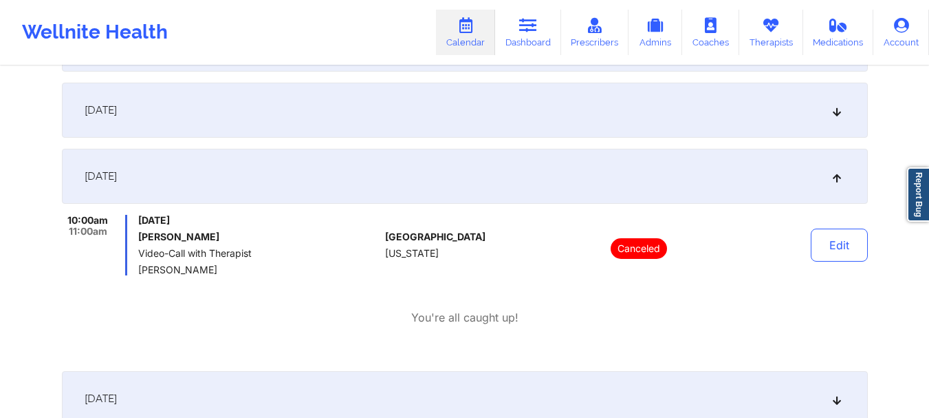
scroll to position [1449, 0]
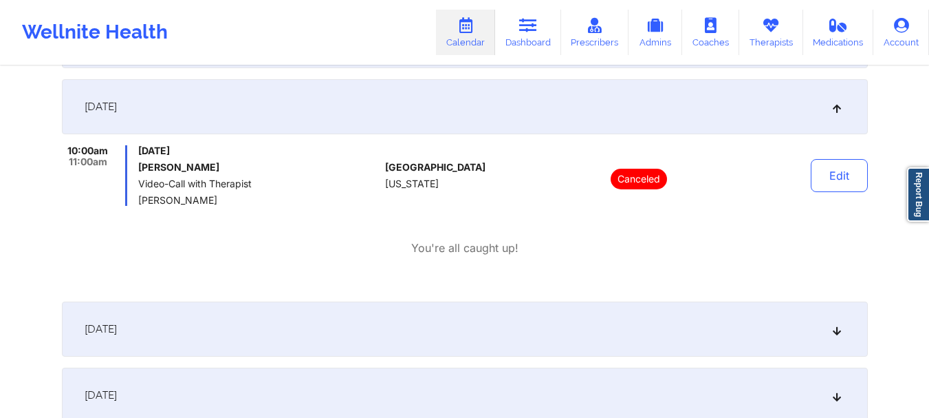
click at [737, 120] on div "November 20, 2025" at bounding box center [465, 106] width 806 height 55
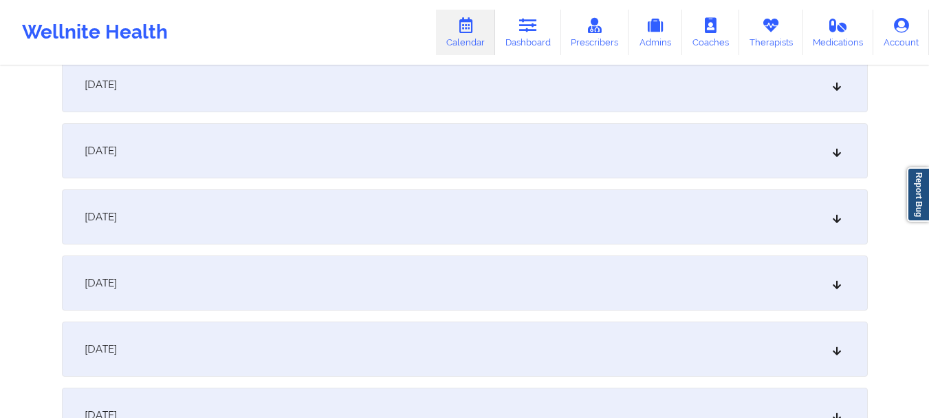
scroll to position [1879, 0]
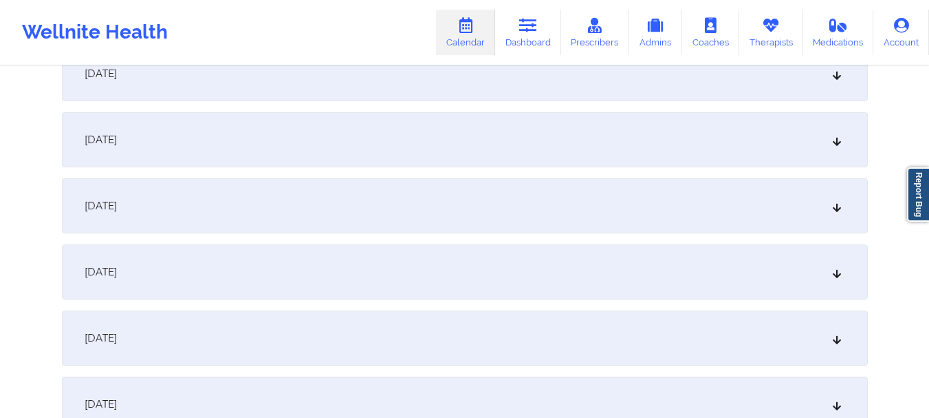
click at [731, 115] on div "November 27, 2025" at bounding box center [465, 139] width 806 height 55
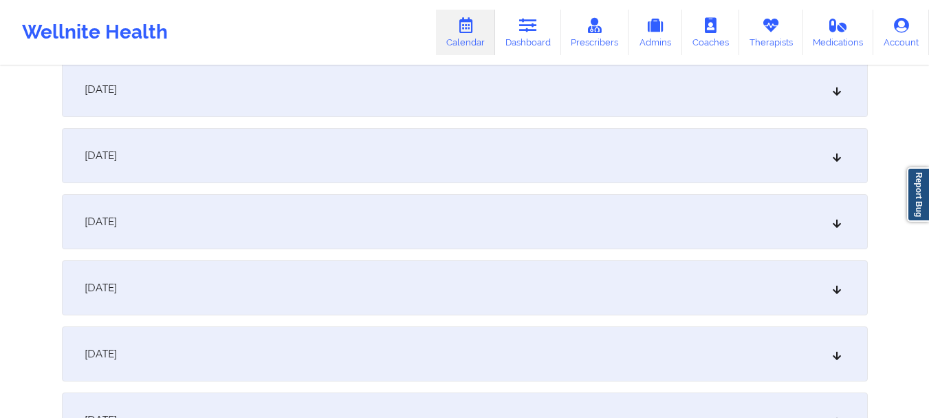
scroll to position [2295, 0]
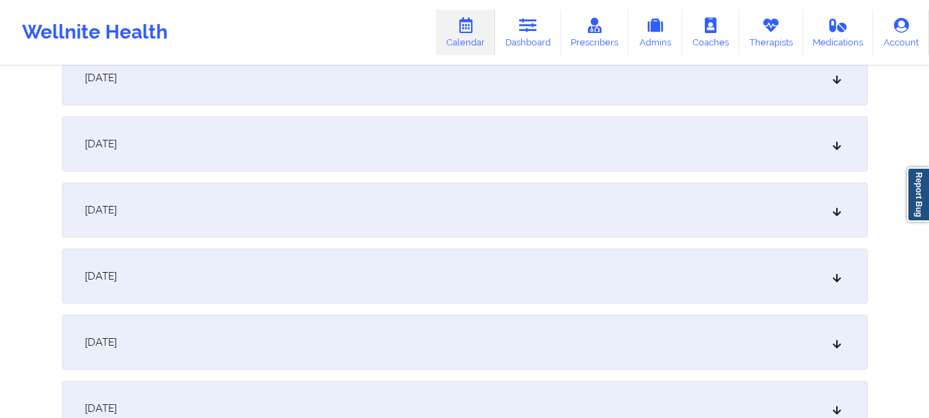
click at [627, 345] on div "December 4, 2025" at bounding box center [465, 341] width 806 height 55
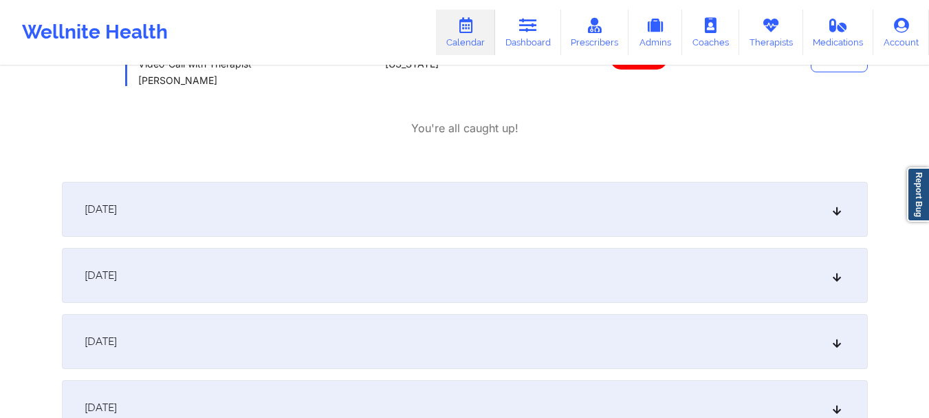
scroll to position [2567, 0]
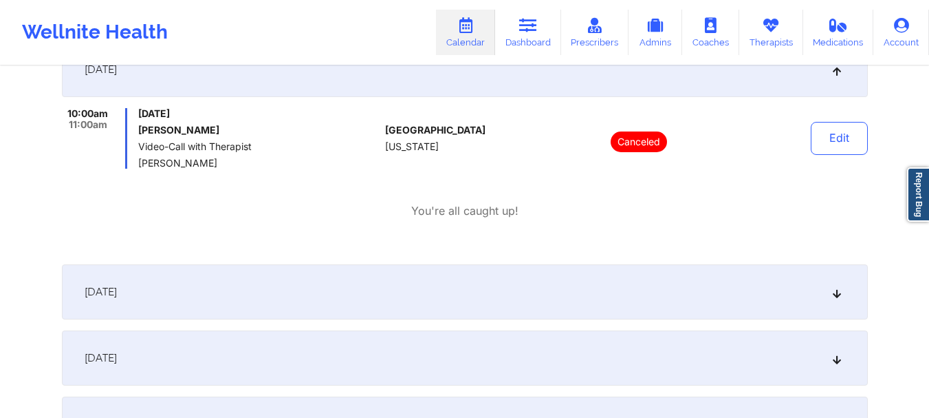
click at [722, 67] on div "December 4, 2025" at bounding box center [465, 69] width 806 height 55
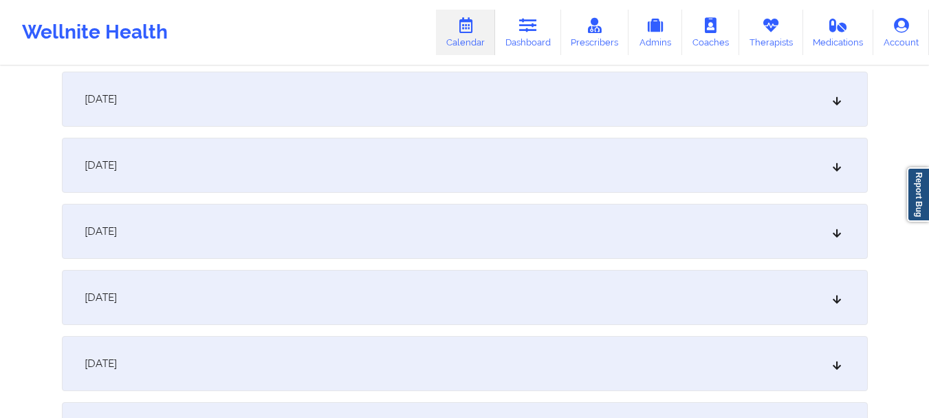
scroll to position [2891, 0]
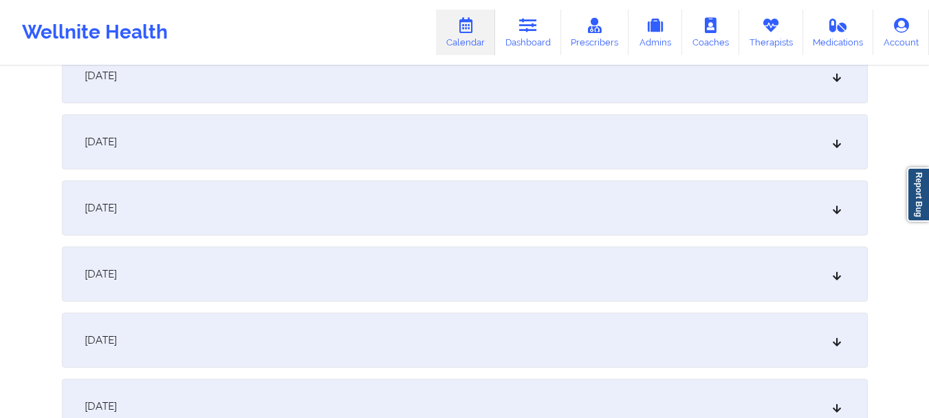
click at [673, 223] on div "December 11, 2025" at bounding box center [465, 207] width 806 height 55
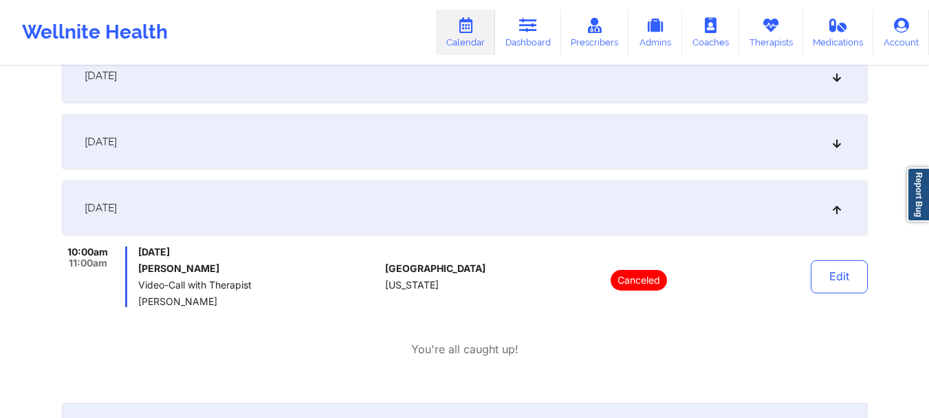
click at [673, 223] on div "December 11, 2025" at bounding box center [465, 207] width 806 height 55
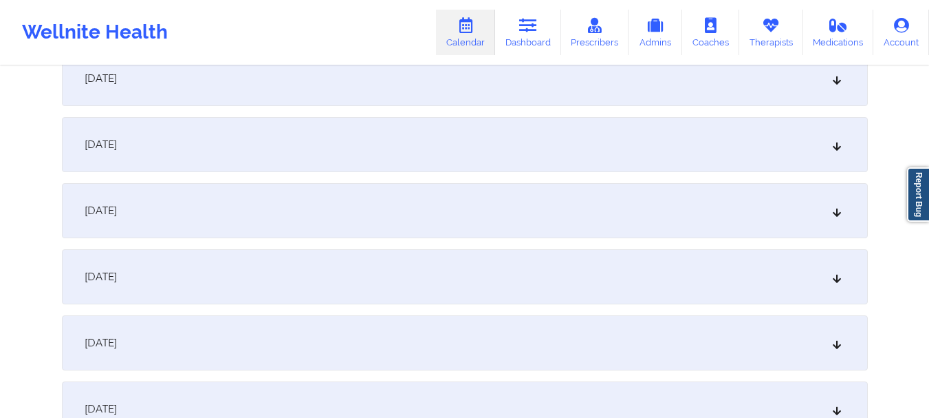
scroll to position [3805, 0]
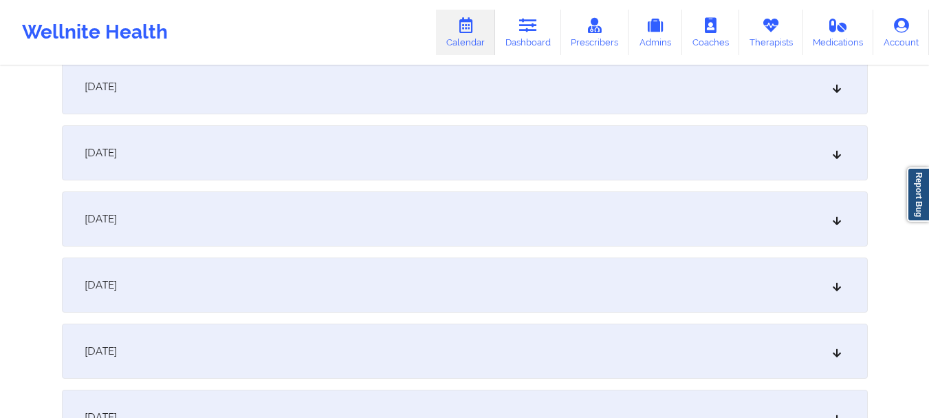
click at [767, 241] on div "December 25, 2025" at bounding box center [465, 218] width 806 height 55
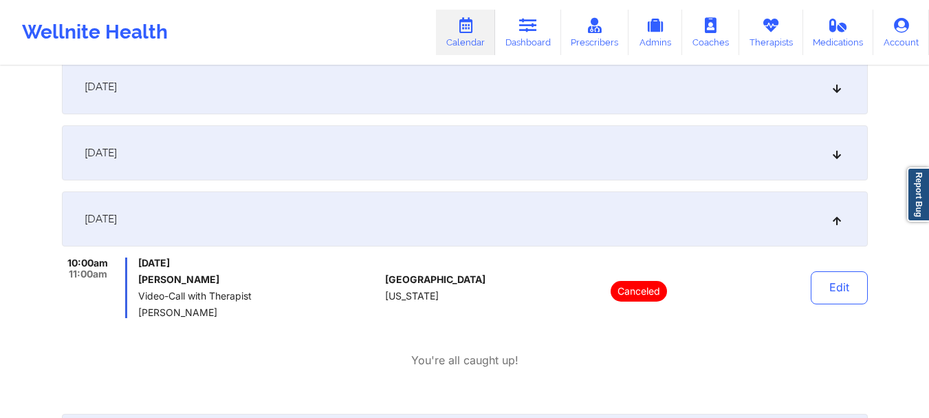
click at [806, 222] on div "December 25, 2025" at bounding box center [465, 218] width 806 height 55
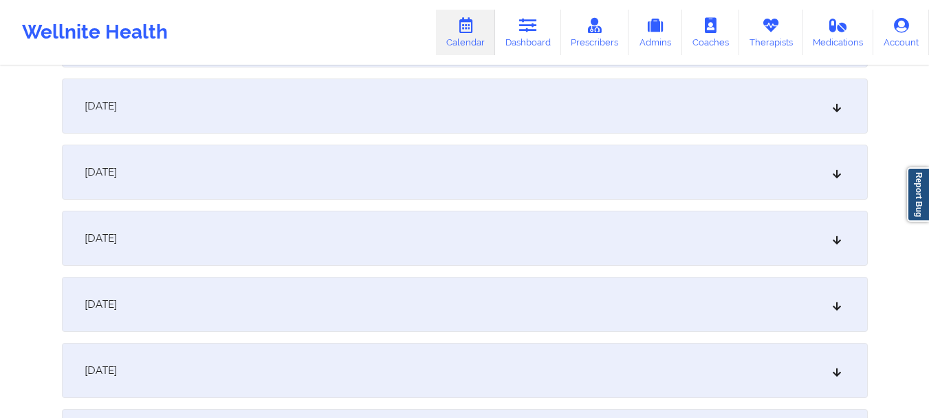
scroll to position [0, 0]
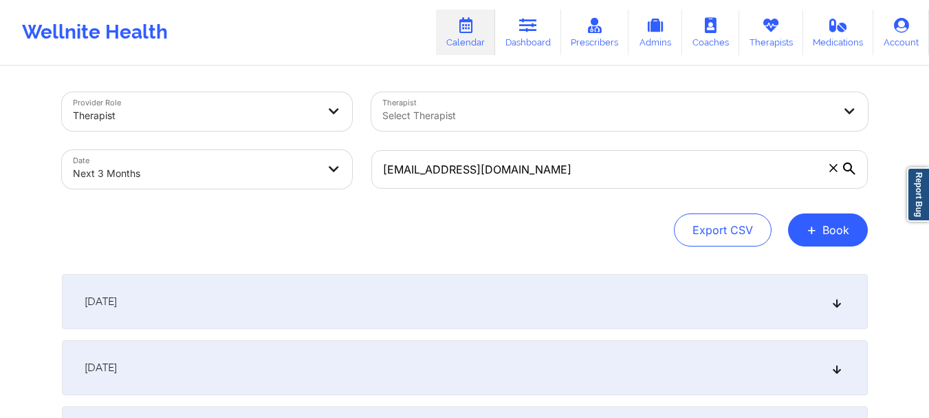
select select "2025-10"
select select "2025-11"
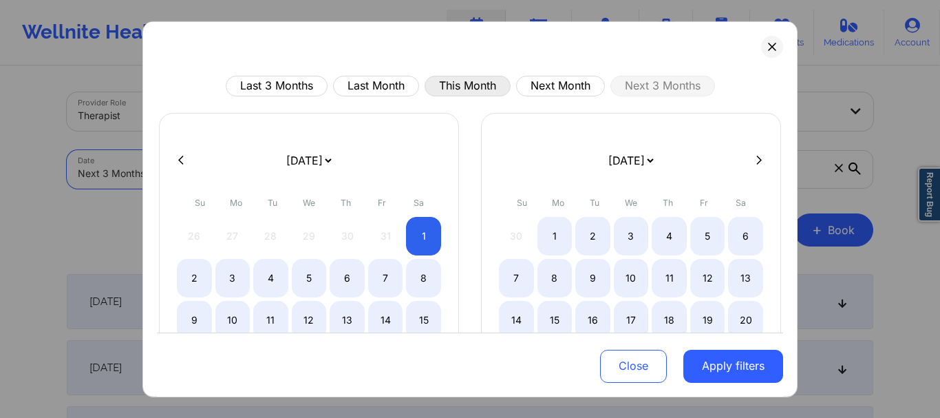
click at [450, 90] on button "This Month" at bounding box center [467, 85] width 86 height 21
select select "2025-9"
select select "2025-10"
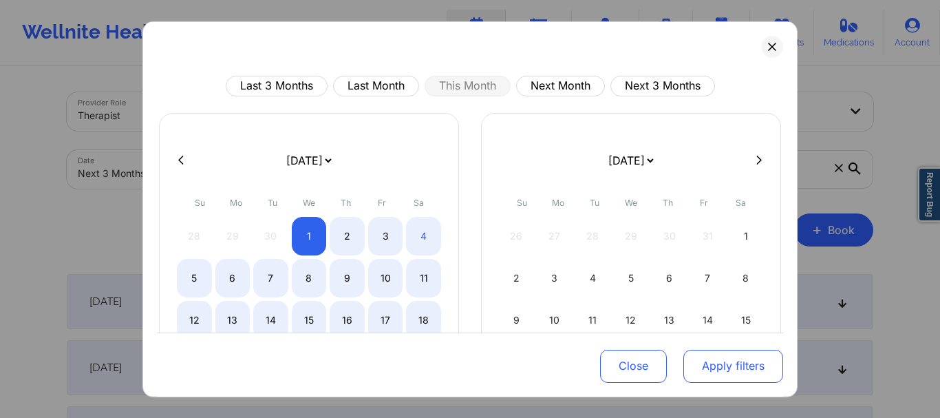
click at [704, 362] on button "Apply filters" at bounding box center [733, 365] width 100 height 33
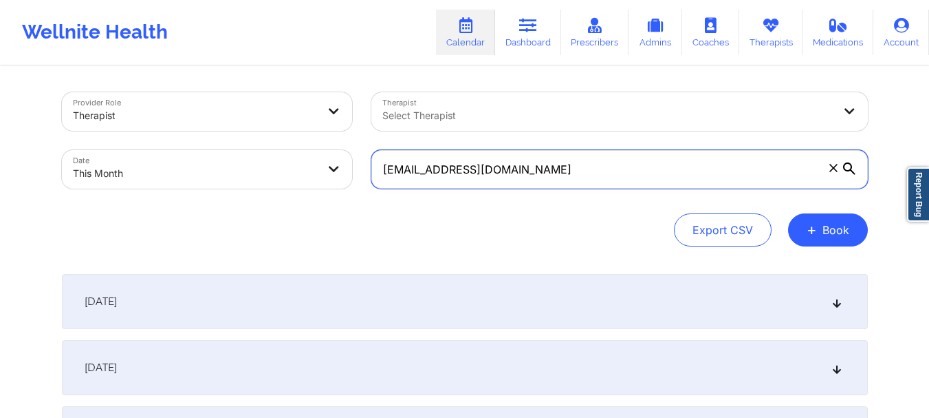
click at [466, 182] on input "[EMAIL_ADDRESS][DOMAIN_NAME]" at bounding box center [619, 169] width 497 height 39
paste input "[EMAIL_ADDRESS][DOMAIN_NAME]"
type input "[EMAIL_ADDRESS][DOMAIN_NAME]"
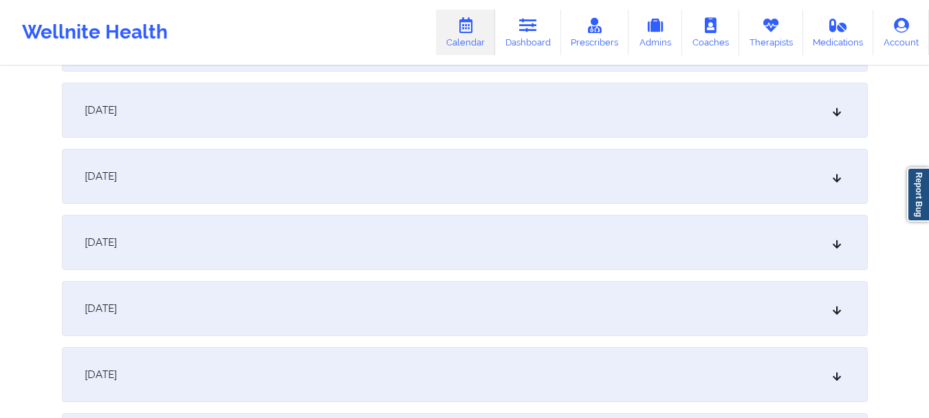
scroll to position [542, 0]
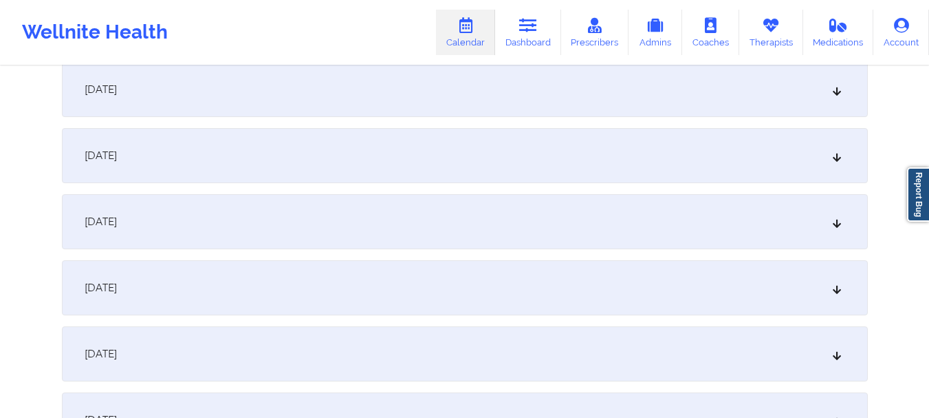
click at [746, 300] on div "October 9, 2025" at bounding box center [465, 287] width 806 height 55
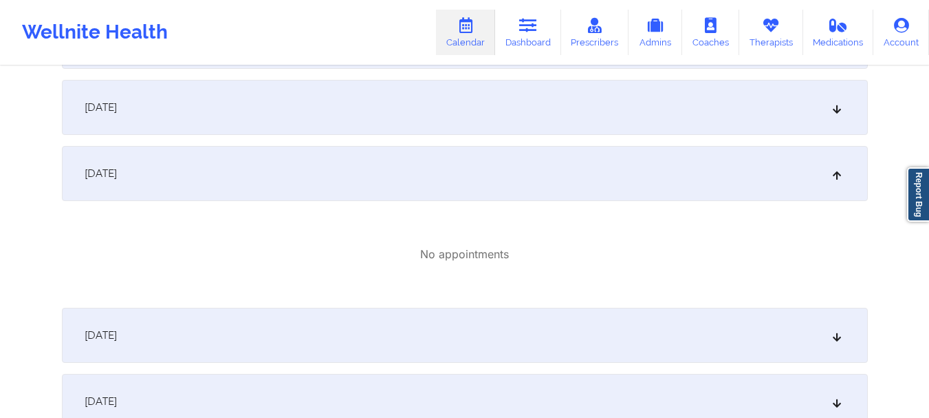
scroll to position [661, 0]
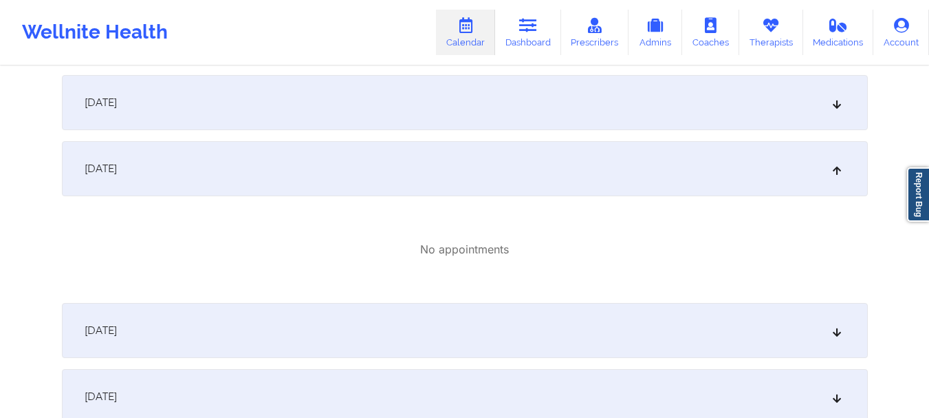
click at [634, 174] on div "October 9, 2025" at bounding box center [465, 168] width 806 height 55
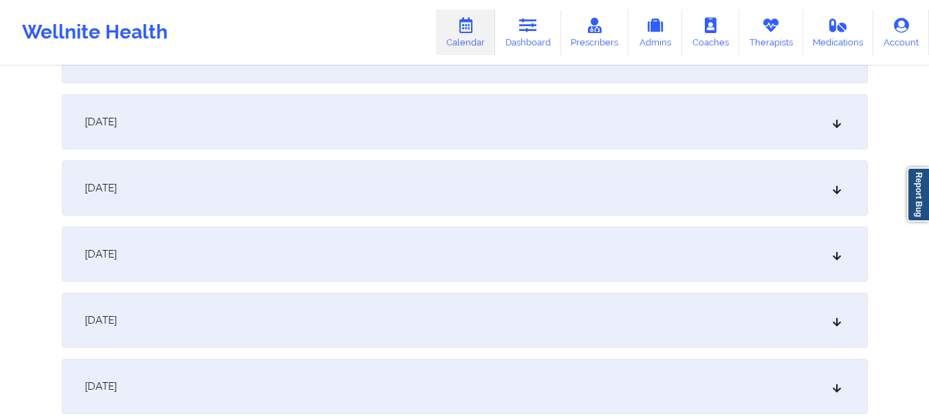
scroll to position [1042, 0]
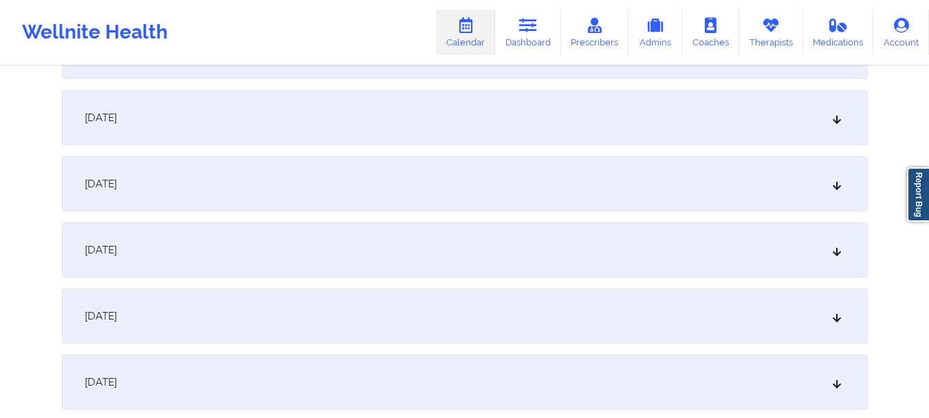
click at [655, 242] on div "October 16, 2025" at bounding box center [465, 249] width 806 height 55
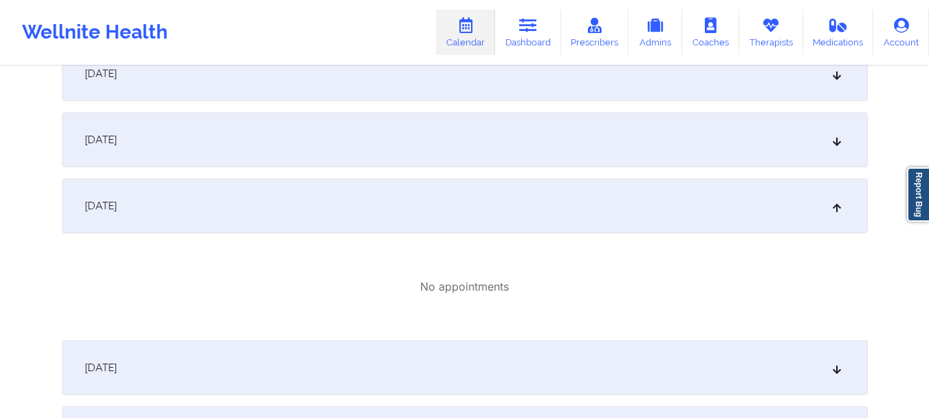
scroll to position [1139, 0]
